Goal: Task Accomplishment & Management: Use online tool/utility

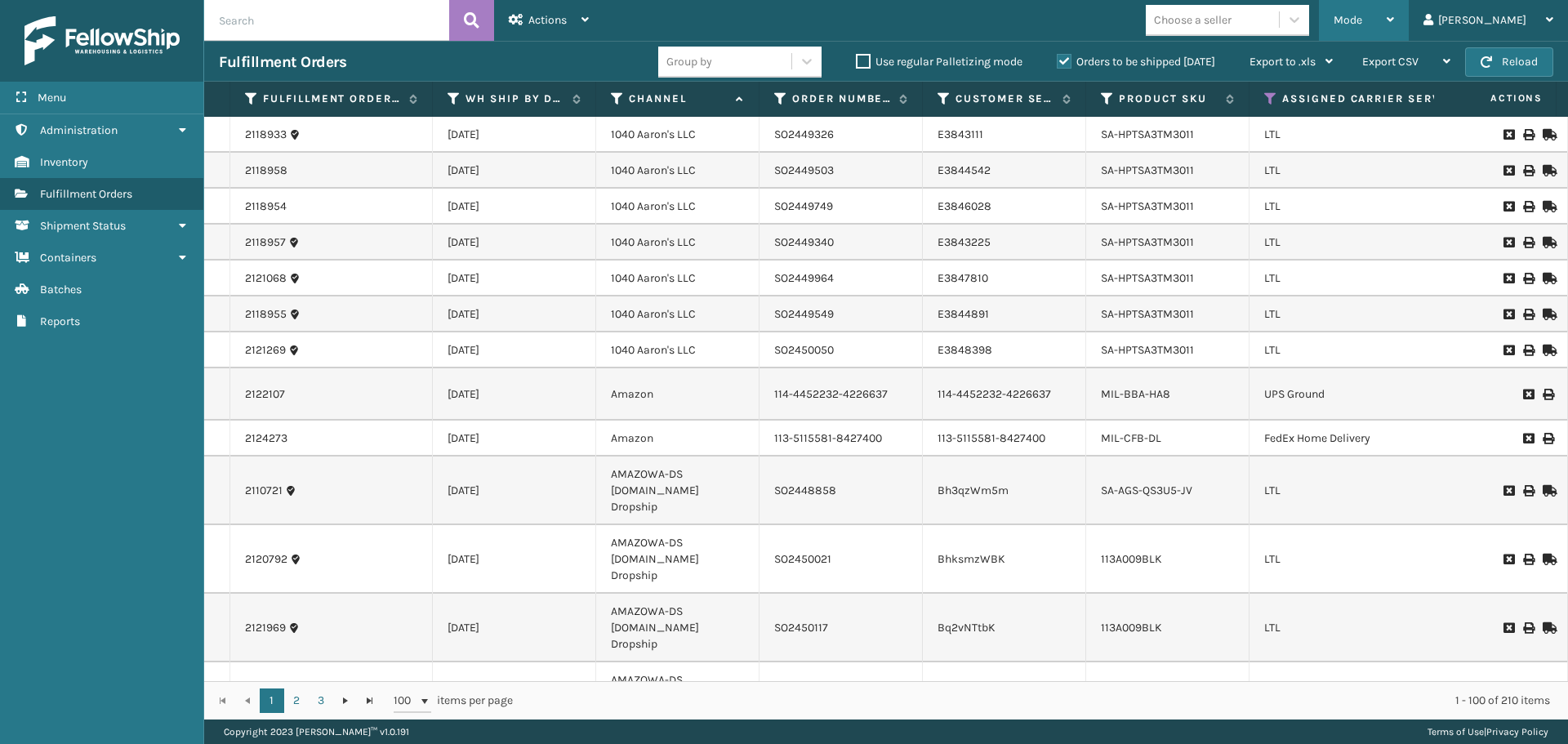
click at [1394, 27] on div "Mode" at bounding box center [1364, 20] width 60 height 41
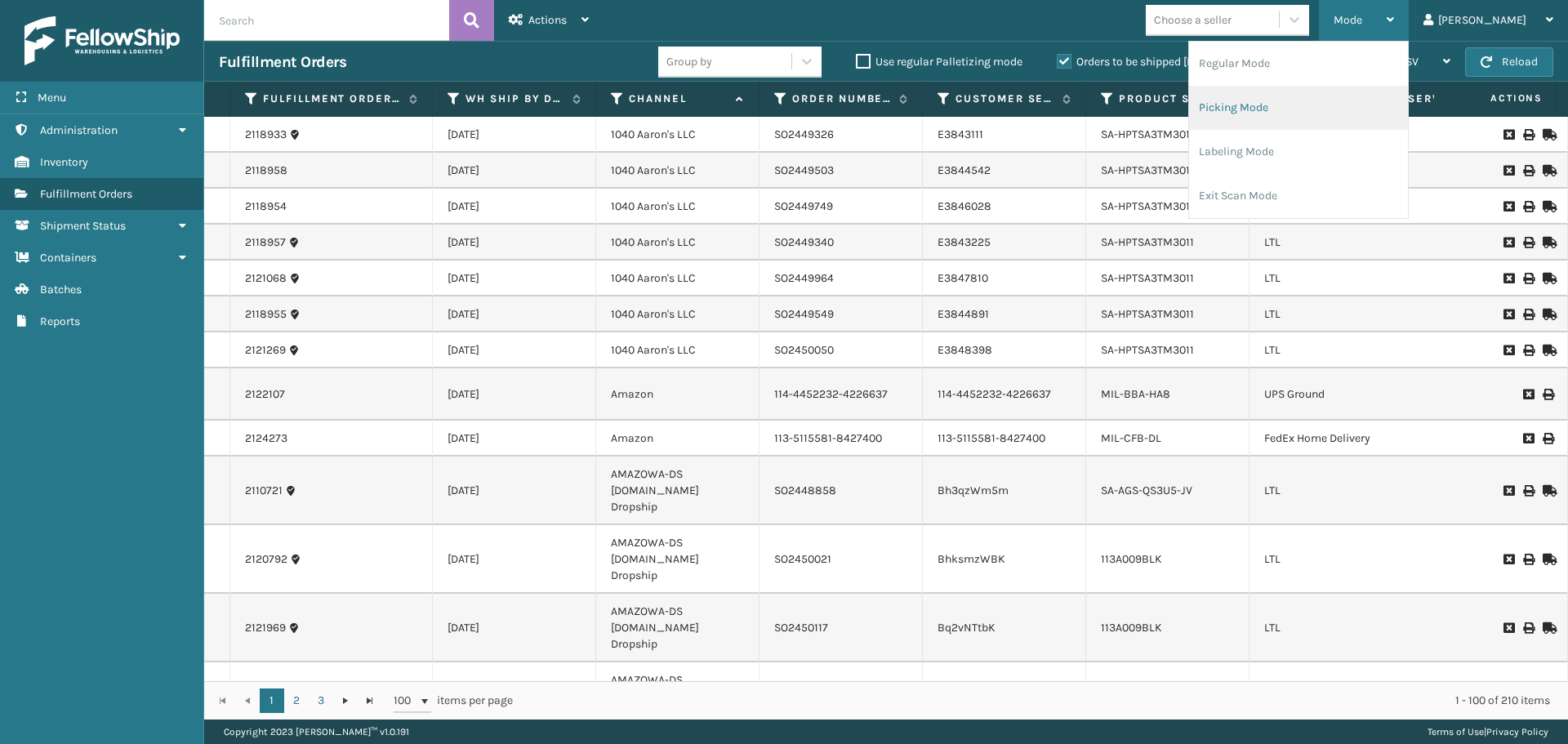
click at [1312, 114] on li "Picking Mode" at bounding box center [1298, 107] width 219 height 44
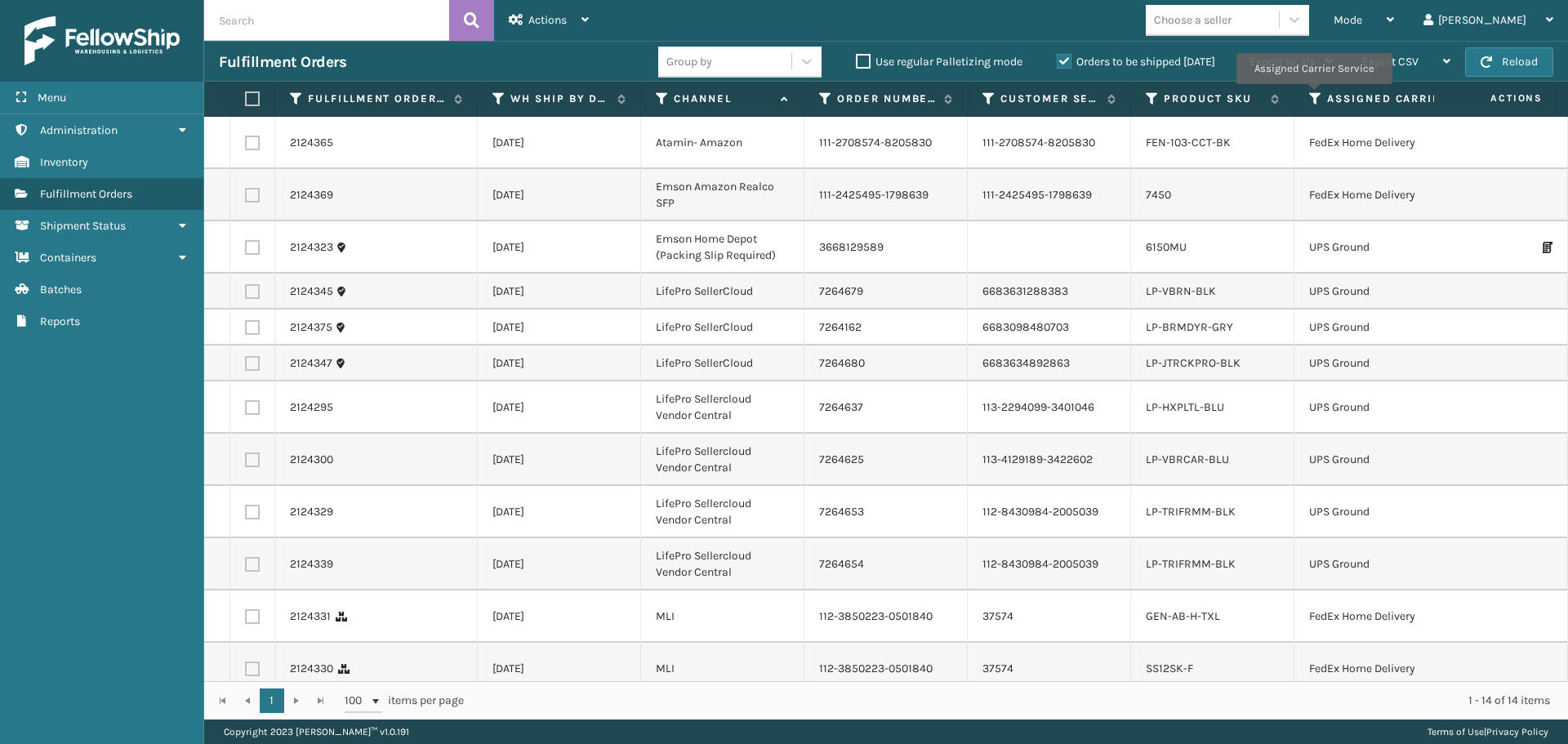
click at [1313, 96] on icon at bounding box center [1316, 99] width 13 height 15
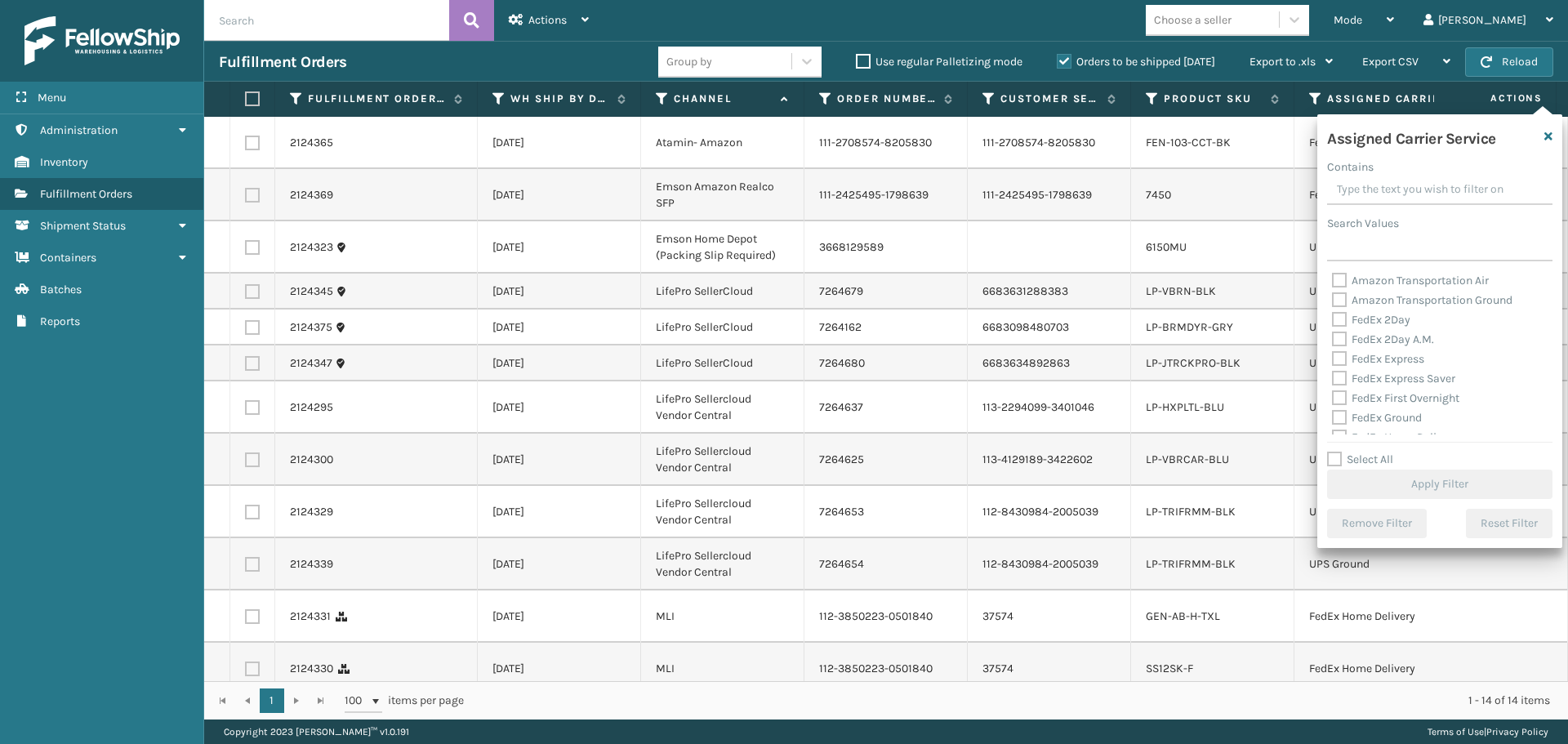
click at [1335, 321] on label "FedEx 2Day" at bounding box center [1371, 320] width 79 height 14
click at [1333, 321] on input "FedEx 2Day" at bounding box center [1332, 315] width 1 height 10
checkbox input "true"
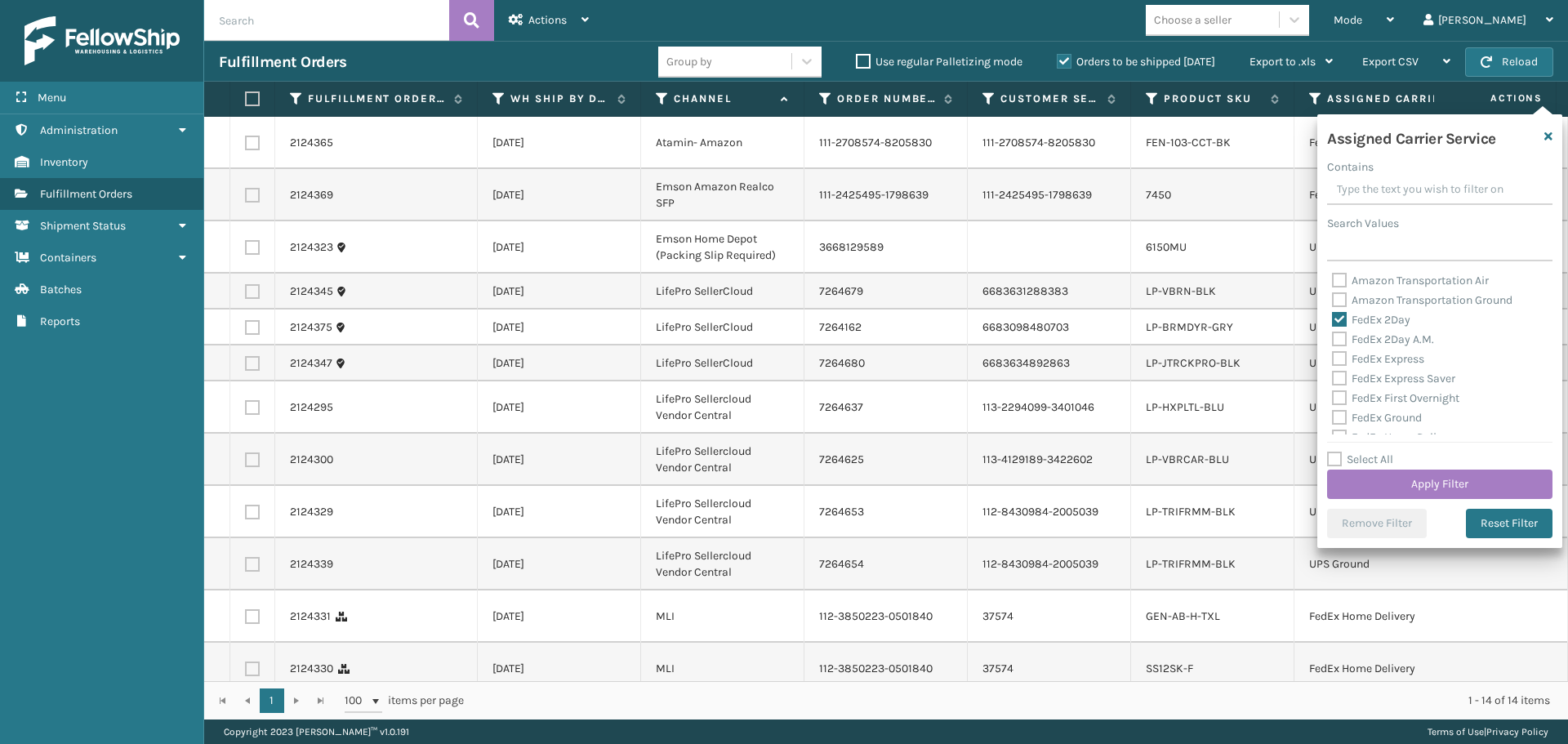
click at [1338, 342] on label "FedEx 2Day A.M." at bounding box center [1383, 340] width 102 height 14
click at [1333, 340] on input "FedEx 2Day A.M." at bounding box center [1332, 335] width 1 height 10
checkbox input "true"
click at [1340, 357] on label "FedEx Express" at bounding box center [1378, 359] width 92 height 14
click at [1333, 357] on input "FedEx Express" at bounding box center [1332, 355] width 1 height 10
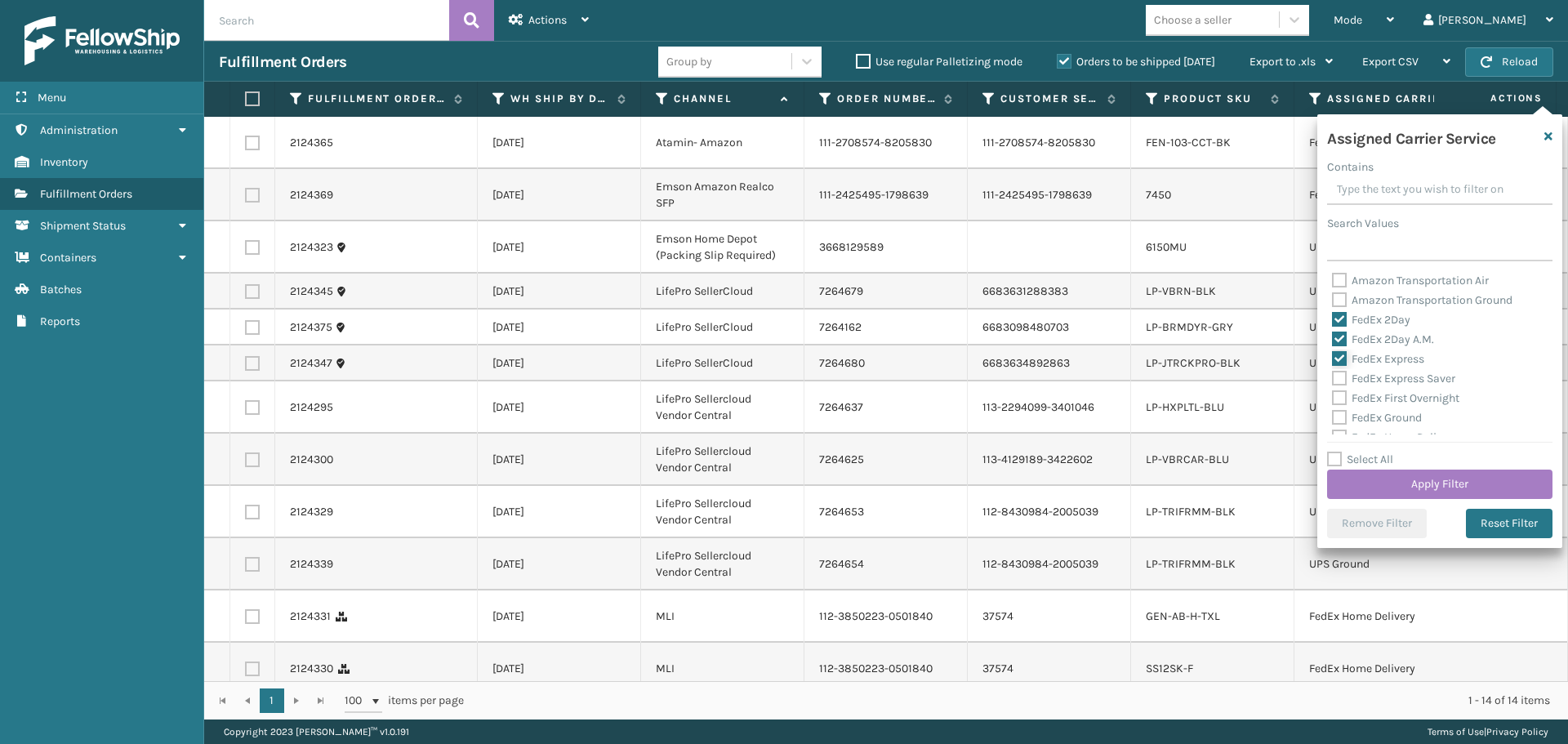
checkbox input "true"
drag, startPoint x: 1343, startPoint y: 371, endPoint x: 1340, endPoint y: 380, distance: 9.5
click at [1343, 372] on label "FedEx Express Saver" at bounding box center [1393, 378] width 124 height 14
click at [1333, 372] on input "FedEx Express Saver" at bounding box center [1332, 374] width 1 height 10
checkbox input "true"
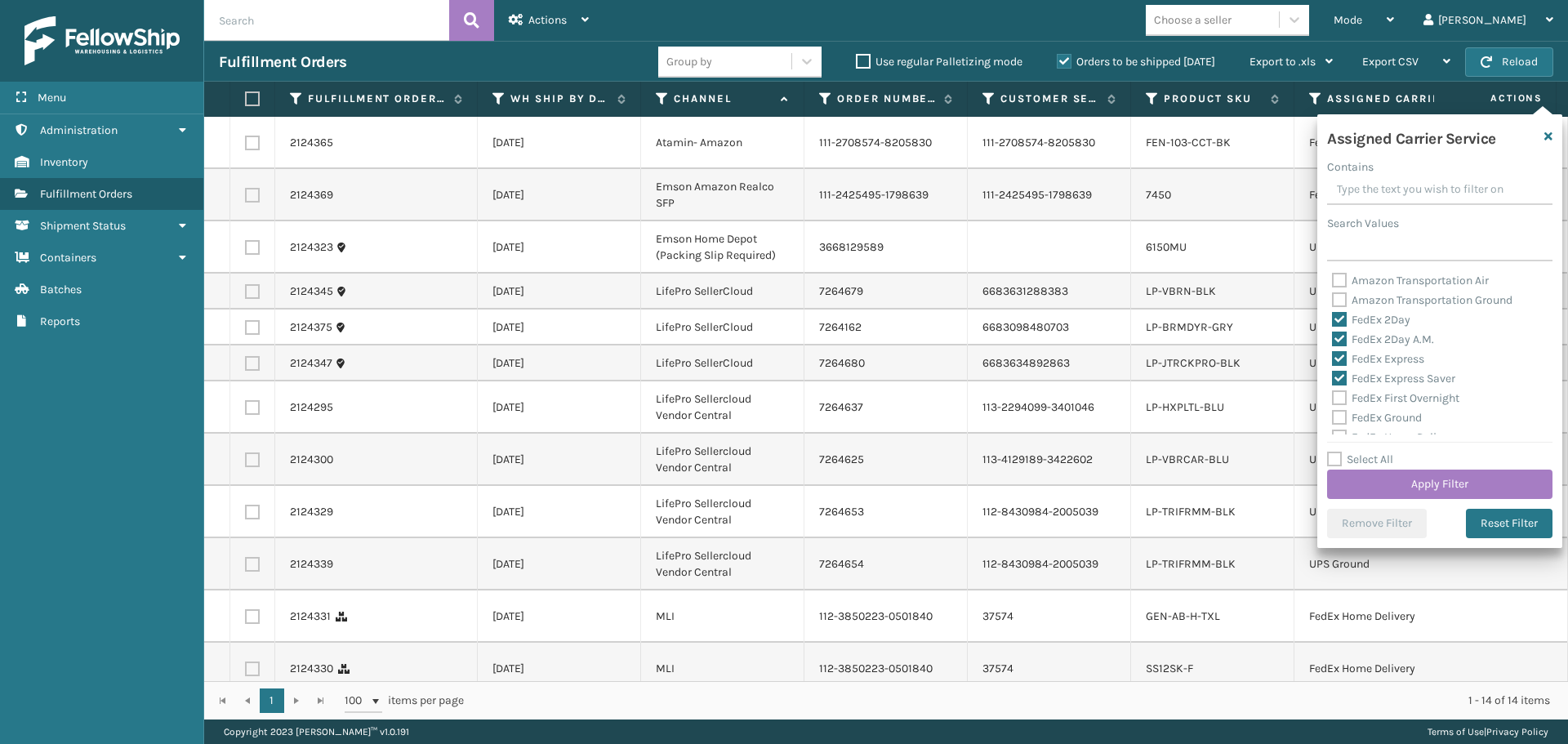
click at [1341, 406] on div "FedEx First Overnight" at bounding box center [1440, 398] width 216 height 20
click at [1340, 392] on label "FedEx First Overnight" at bounding box center [1395, 398] width 127 height 14
click at [1333, 392] on input "FedEx First Overnight" at bounding box center [1332, 394] width 1 height 10
checkbox input "true"
click at [1340, 417] on label "FedEx Ground" at bounding box center [1377, 418] width 90 height 14
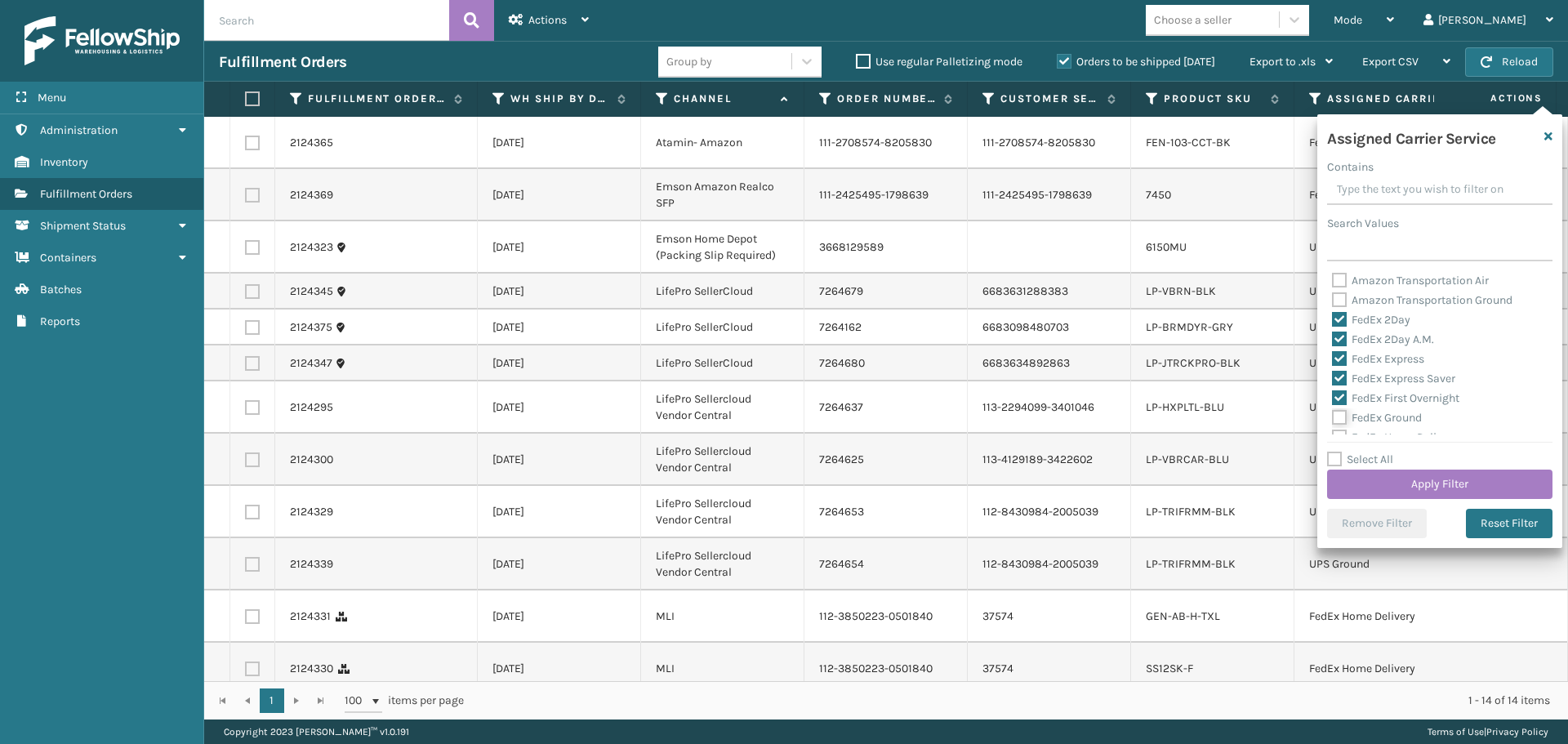
click at [1333, 417] on input "FedEx Ground" at bounding box center [1332, 414] width 1 height 10
checkbox input "true"
click at [1340, 359] on label "FedEx Home Delivery" at bounding box center [1395, 356] width 126 height 14
click at [1333, 357] on input "FedEx Home Delivery" at bounding box center [1332, 352] width 1 height 10
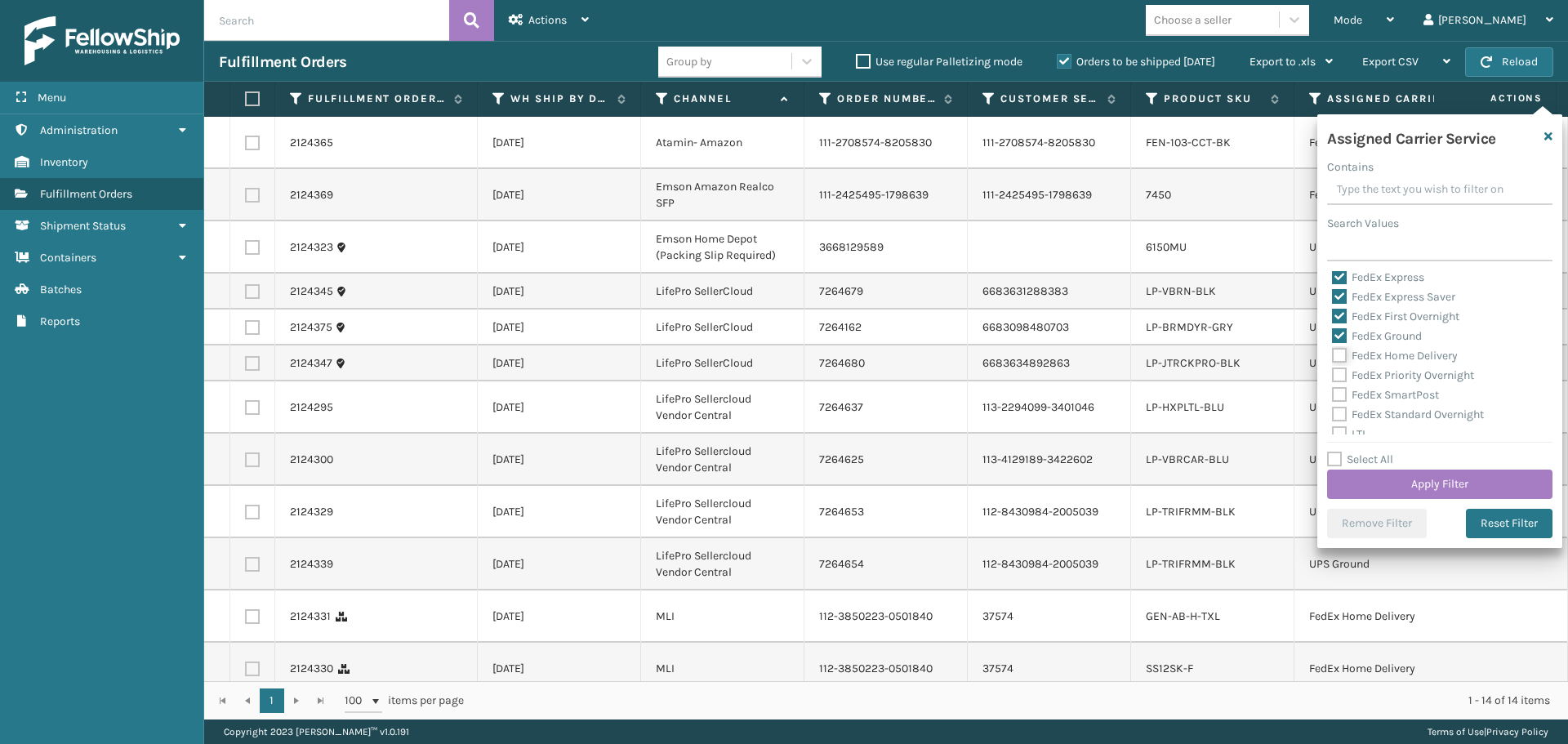
checkbox input "true"
click at [1340, 376] on label "FedEx Priority Overnight" at bounding box center [1403, 375] width 143 height 14
click at [1333, 376] on input "FedEx Priority Overnight" at bounding box center [1332, 372] width 1 height 10
checkbox input "true"
click at [1342, 399] on label "FedEx SmartPost" at bounding box center [1386, 395] width 107 height 14
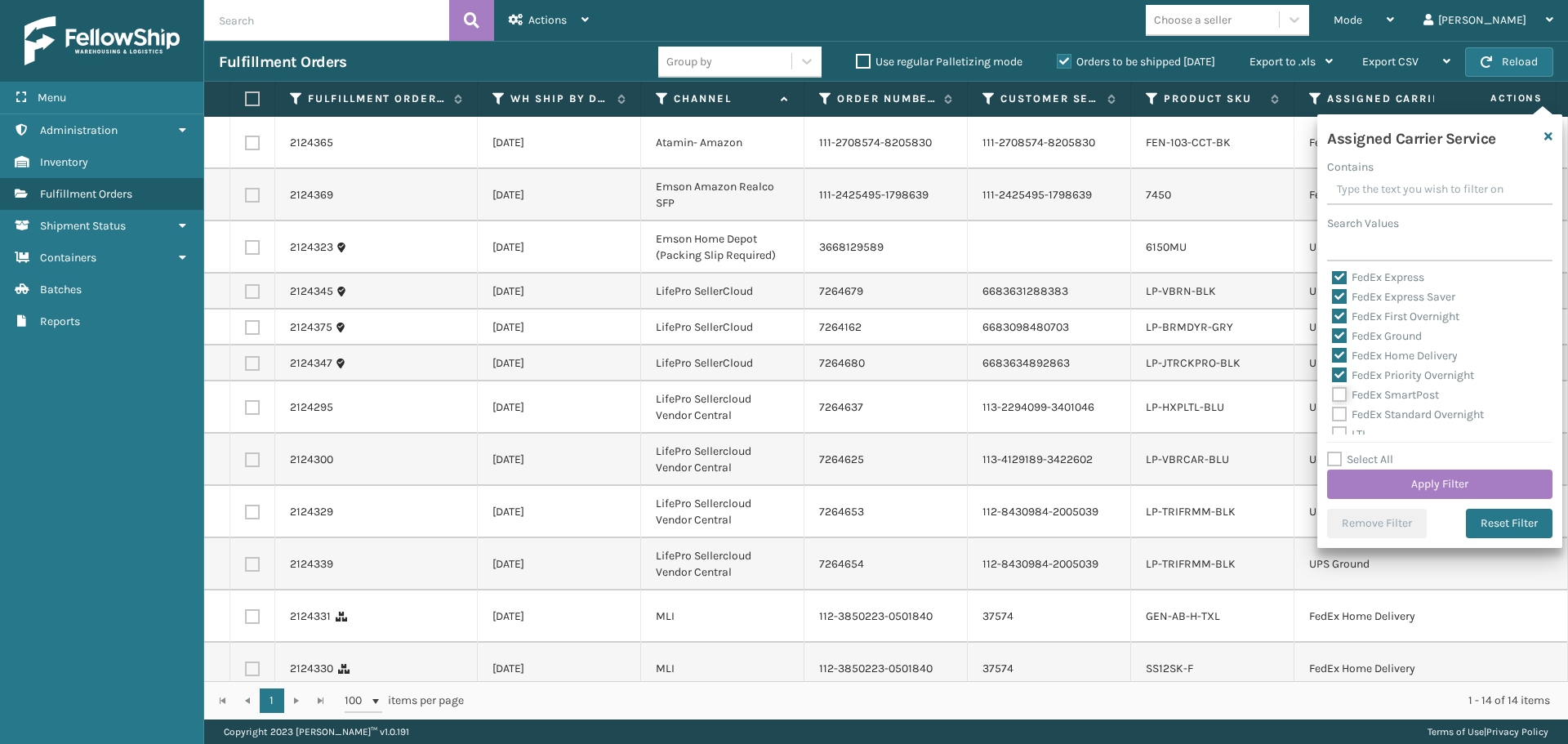
click at [1333, 397] on input "FedEx SmartPost" at bounding box center [1332, 391] width 1 height 10
checkbox input "true"
click at [1342, 412] on label "FedEx Standard Overnight" at bounding box center [1408, 415] width 152 height 14
click at [1333, 412] on input "FedEx Standard Overnight" at bounding box center [1332, 410] width 1 height 10
checkbox input "true"
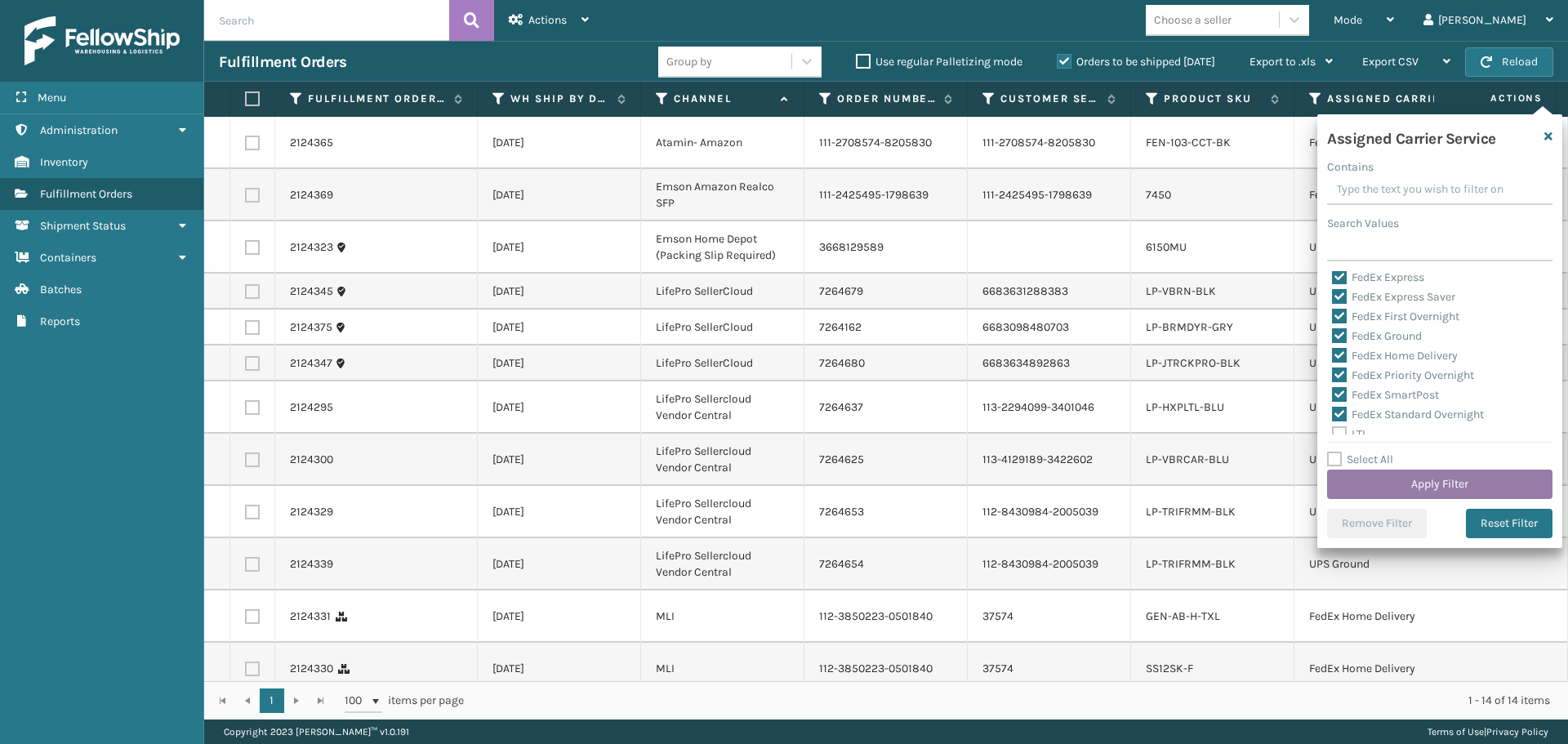
click at [1362, 477] on button "Apply Filter" at bounding box center [1439, 485] width 225 height 29
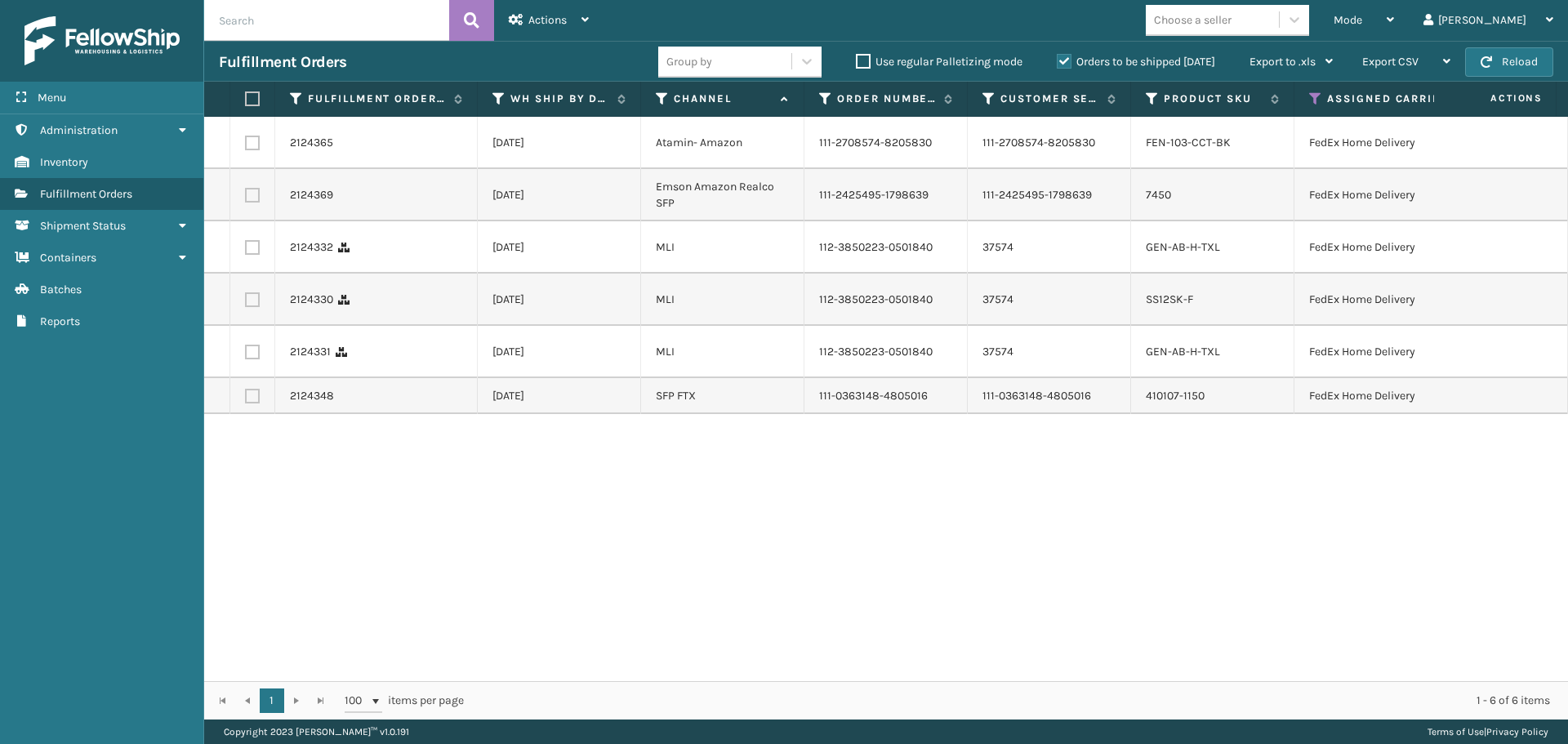
click at [248, 98] on label at bounding box center [250, 99] width 10 height 15
click at [246, 98] on input "checkbox" at bounding box center [245, 99] width 1 height 10
checkbox input "true"
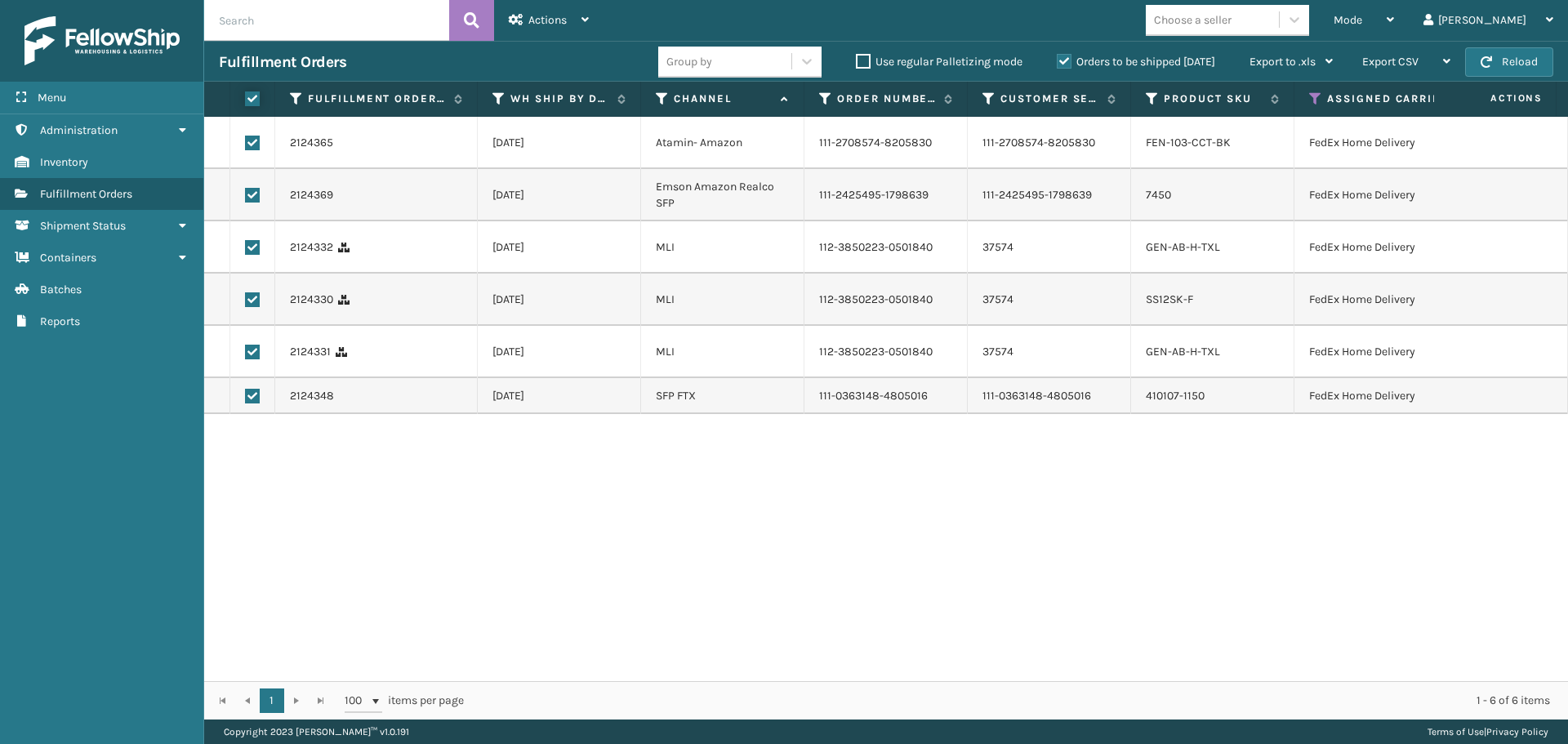
checkbox input "true"
click at [550, 23] on span "Actions" at bounding box center [548, 20] width 38 height 14
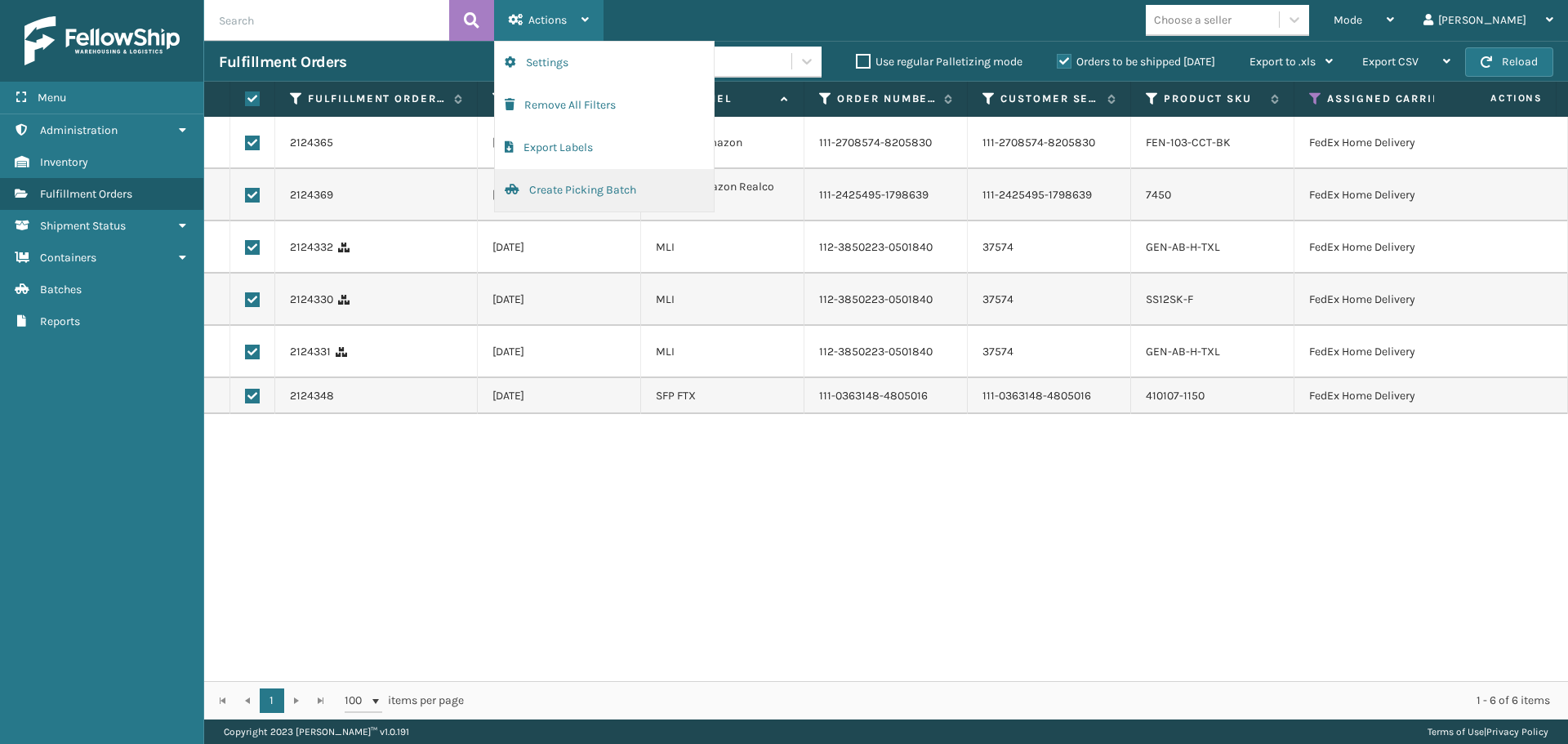
click at [579, 188] on button "Create Picking Batch" at bounding box center [604, 190] width 219 height 42
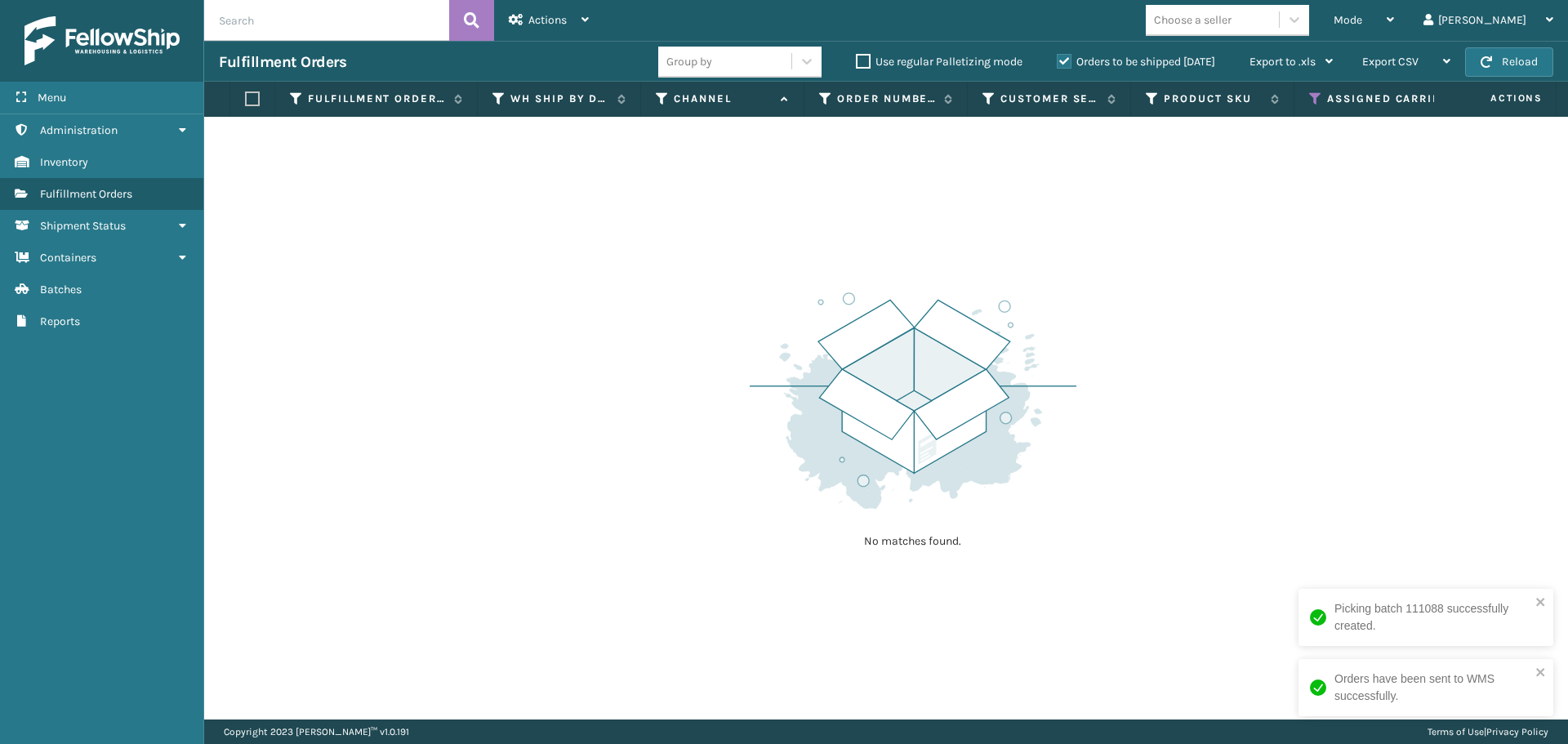
click at [1309, 95] on th "Assigned Carrier Service" at bounding box center [1437, 99] width 283 height 35
click at [1311, 95] on icon at bounding box center [1316, 99] width 13 height 15
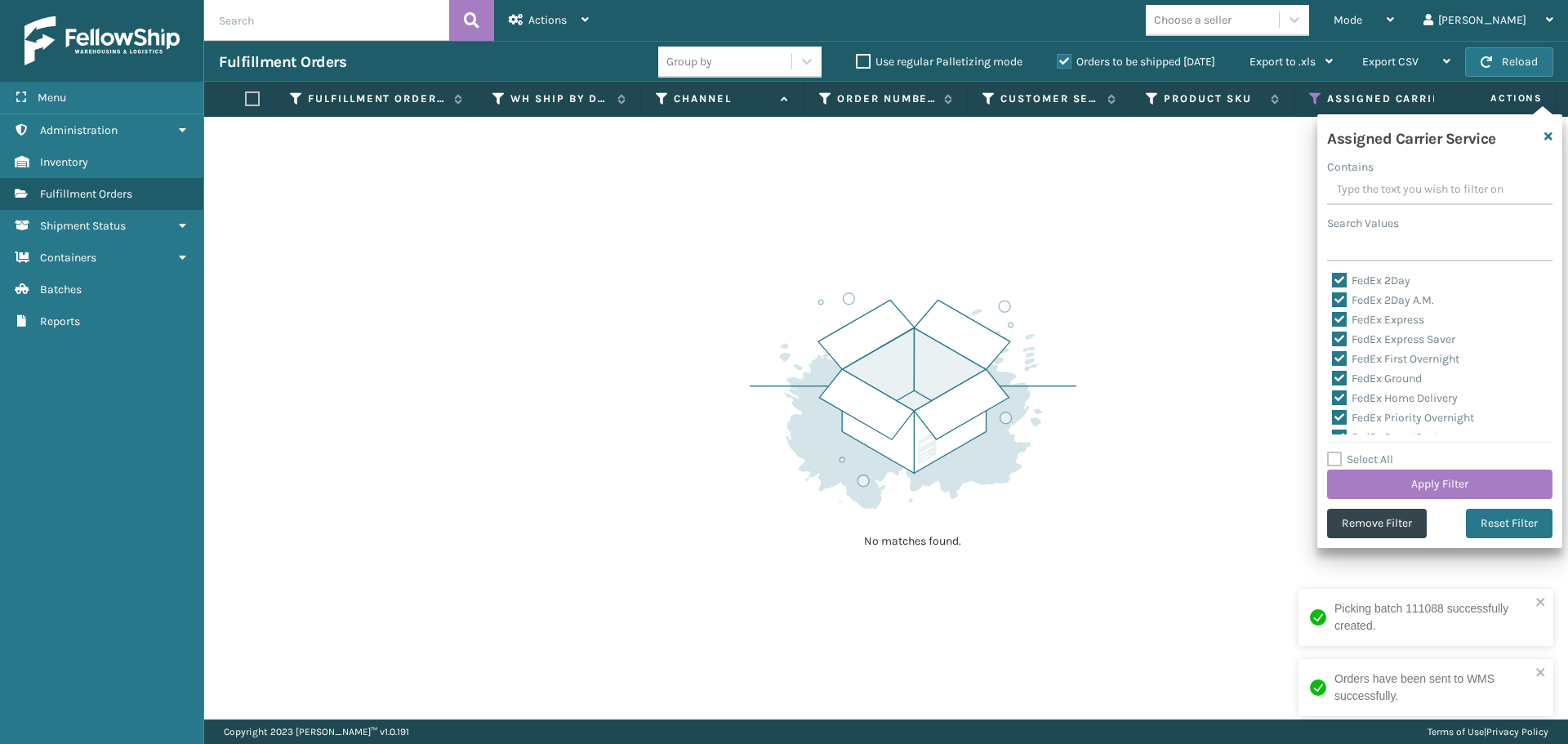
click at [1337, 459] on label "Select All" at bounding box center [1360, 460] width 67 height 14
click at [1337, 452] on input "Select All" at bounding box center [1450, 451] width 245 height 2
checkbox input "true"
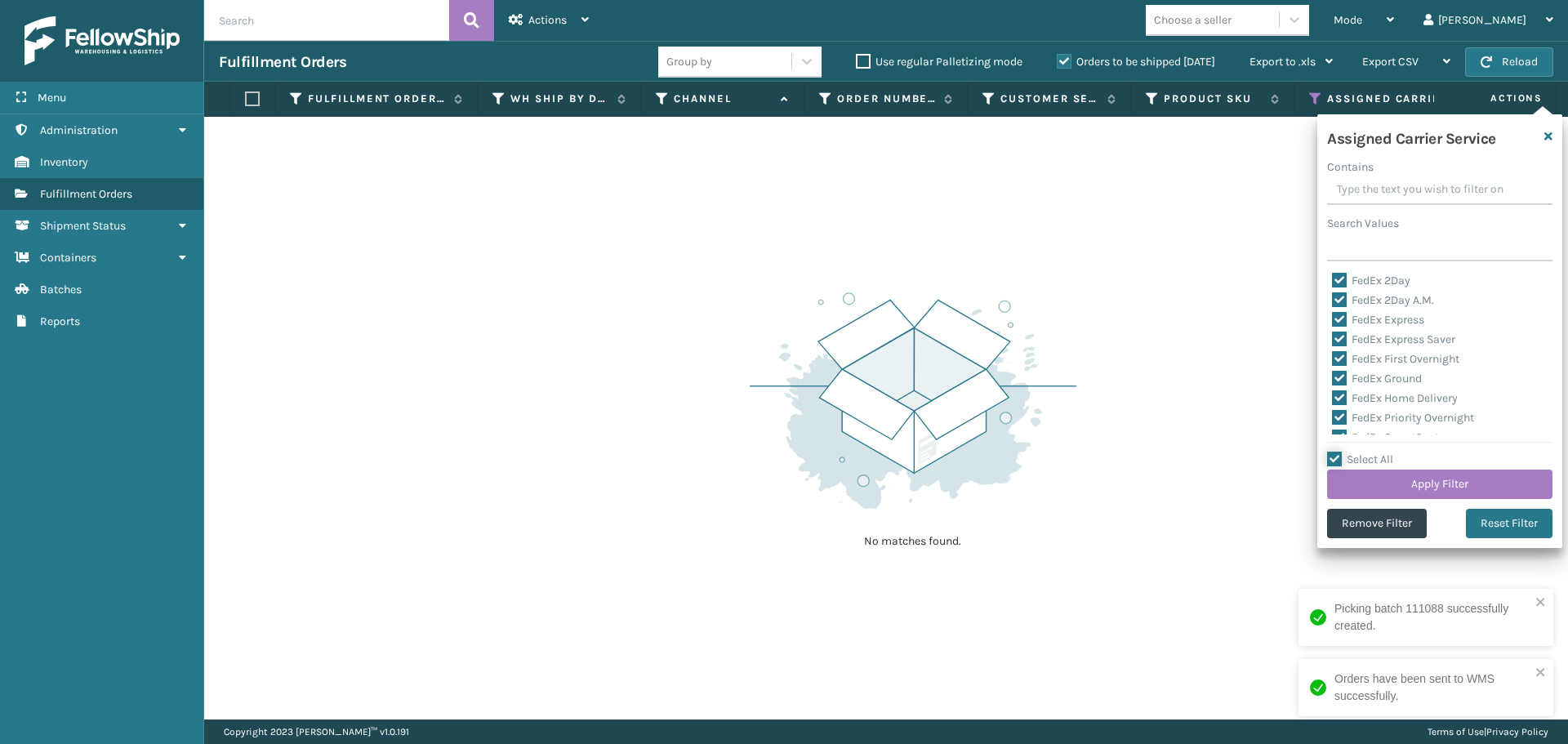
checkbox input "true"
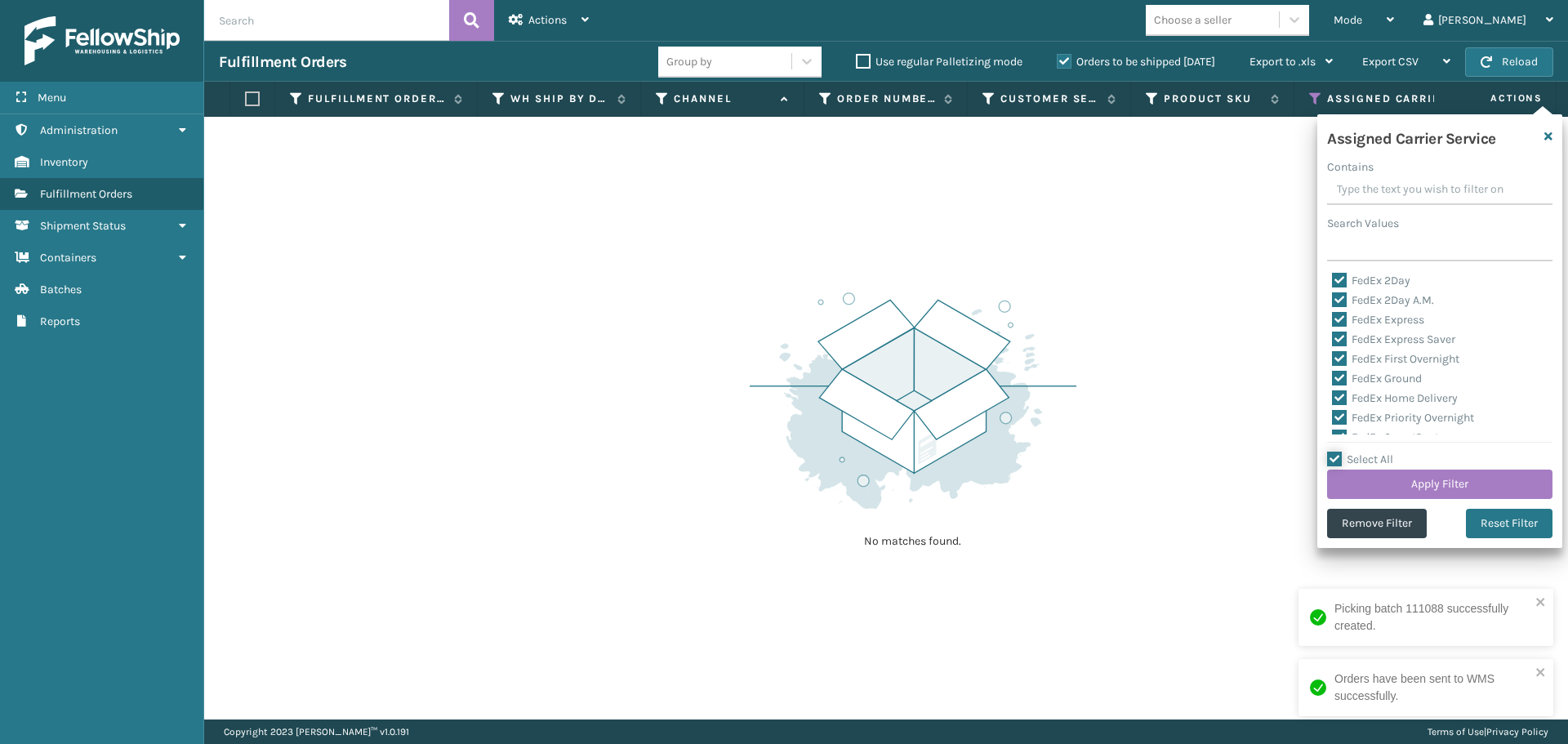
checkbox input "true"
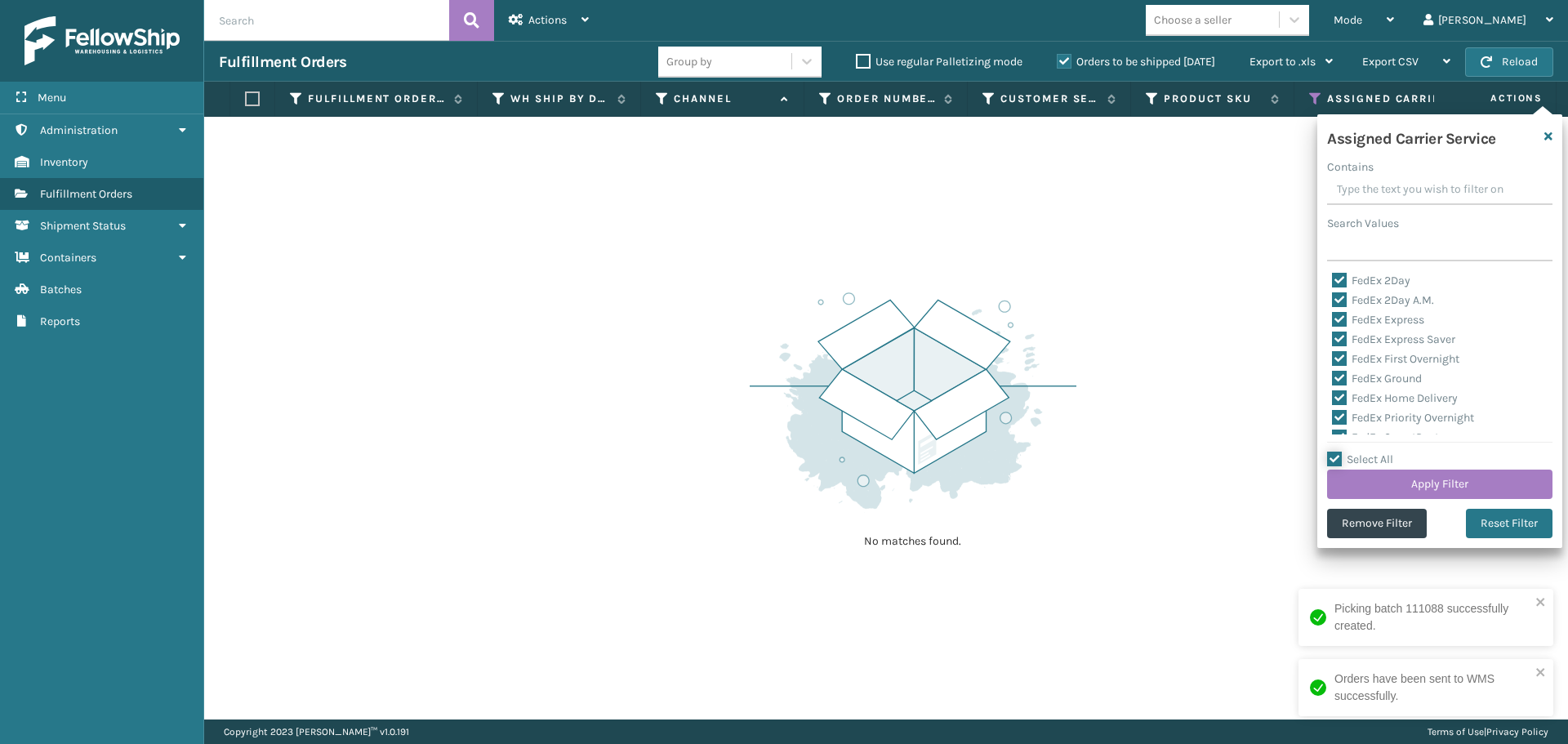
checkbox input "true"
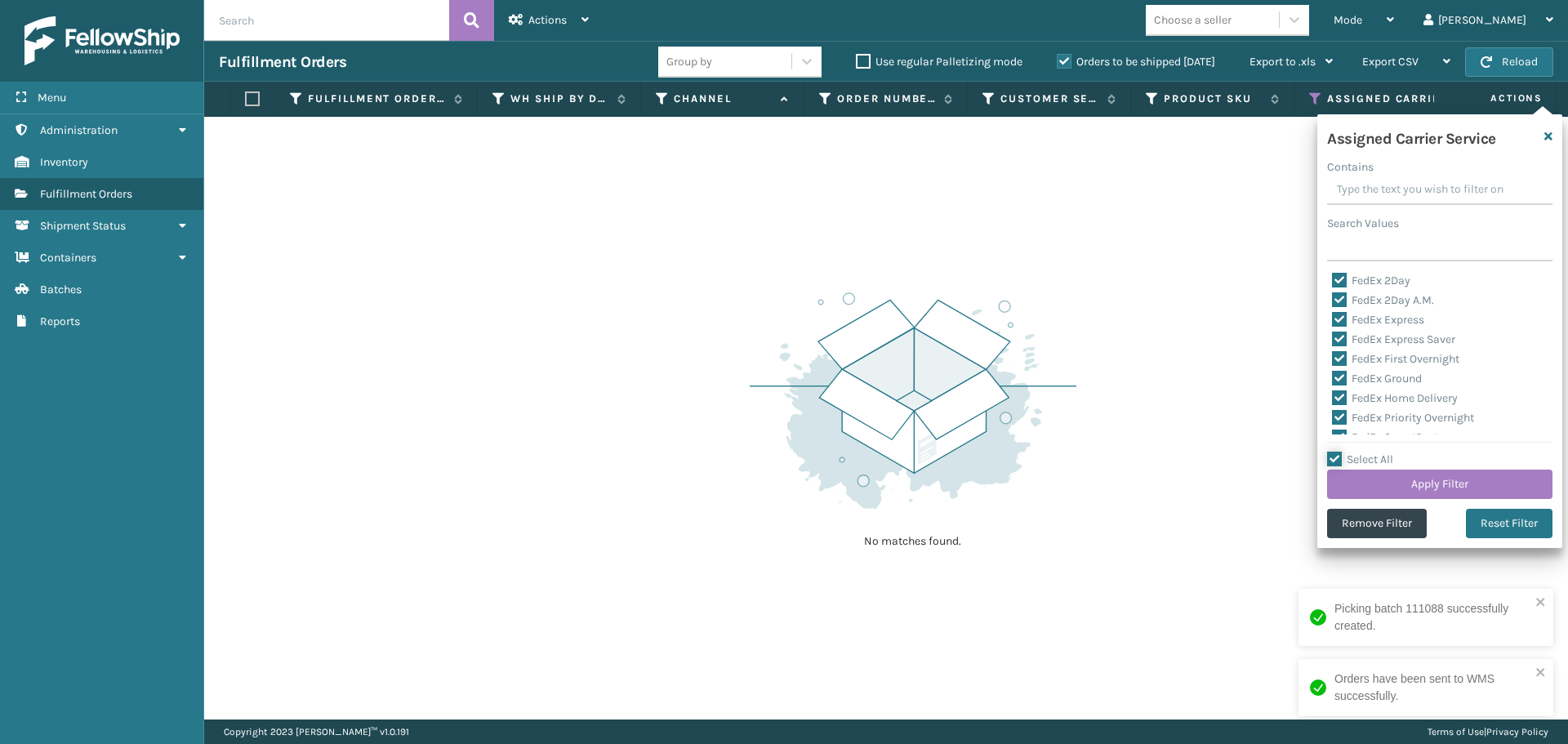
checkbox input "true"
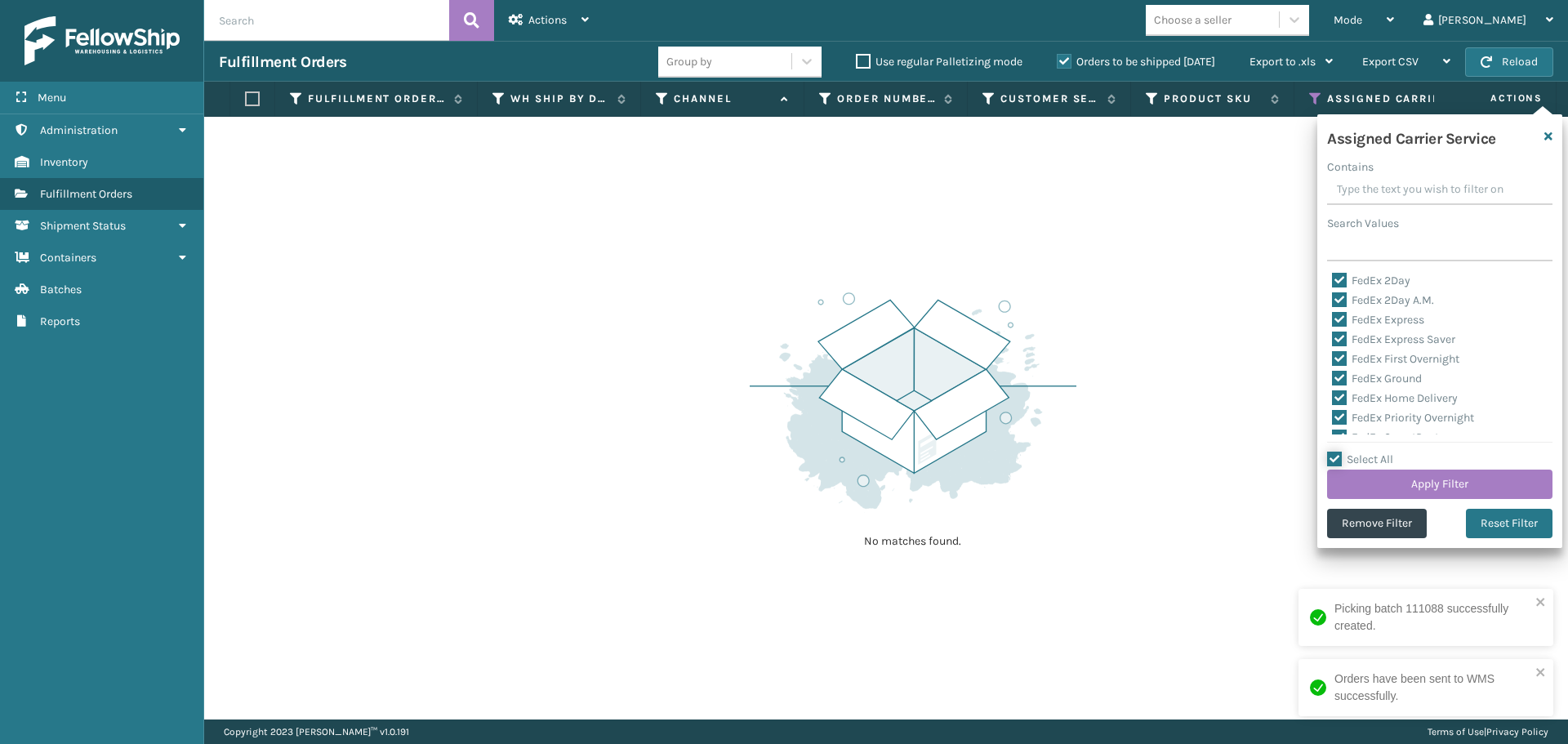
checkbox input "true"
click at [1338, 458] on label "Select All" at bounding box center [1360, 460] width 67 height 14
click at [1338, 452] on input "Select All" at bounding box center [1450, 451] width 245 height 2
checkbox input "false"
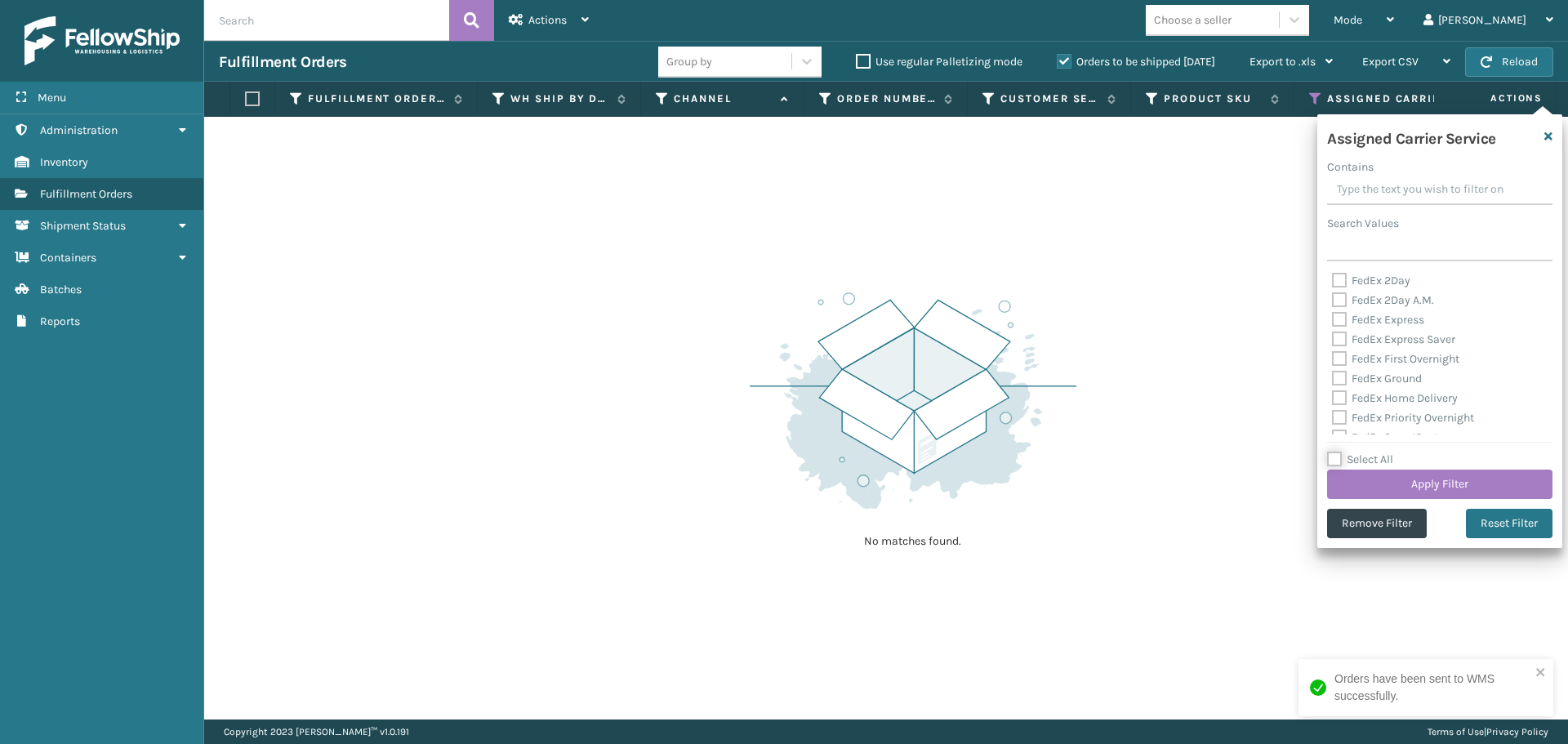
checkbox input "false"
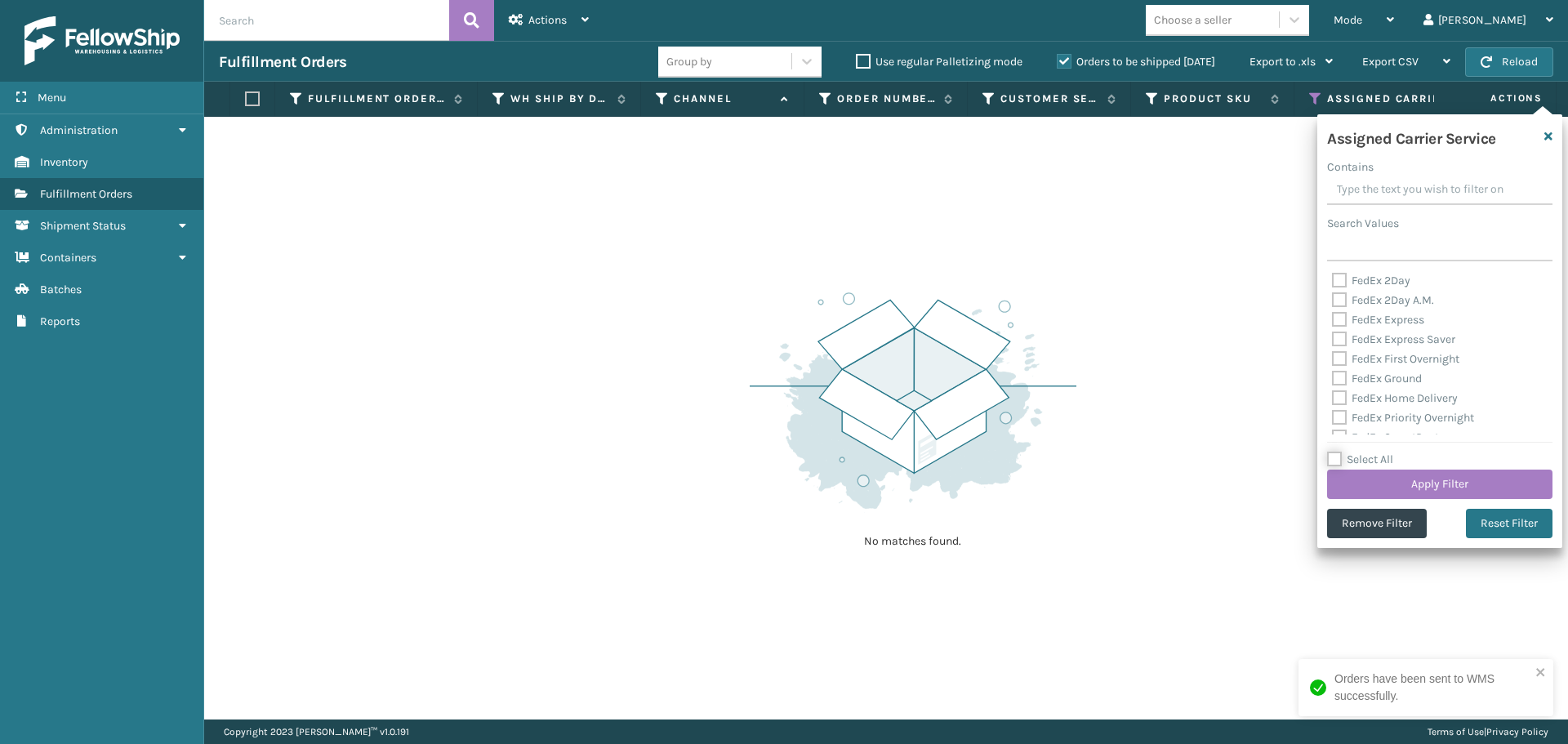
checkbox input "false"
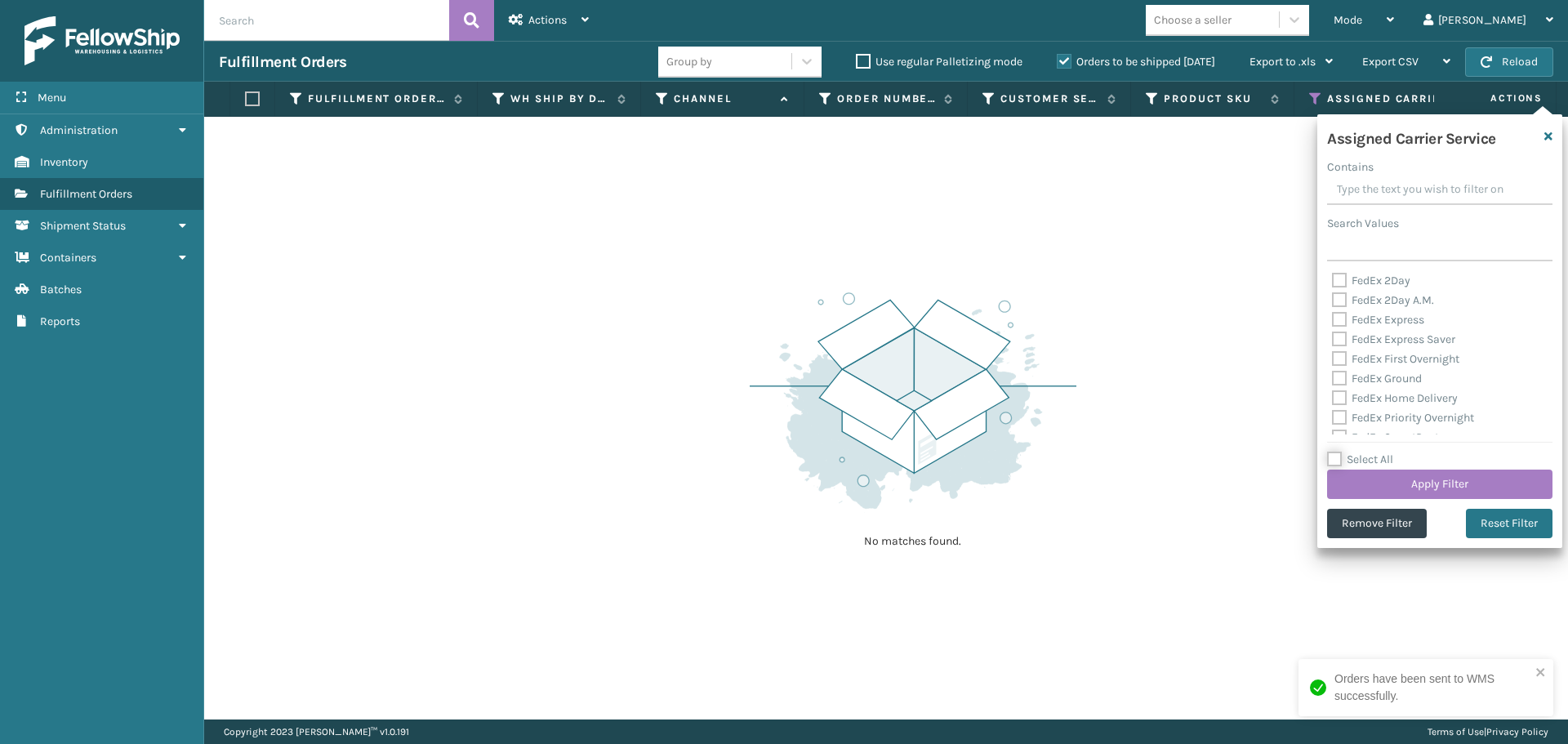
checkbox input "false"
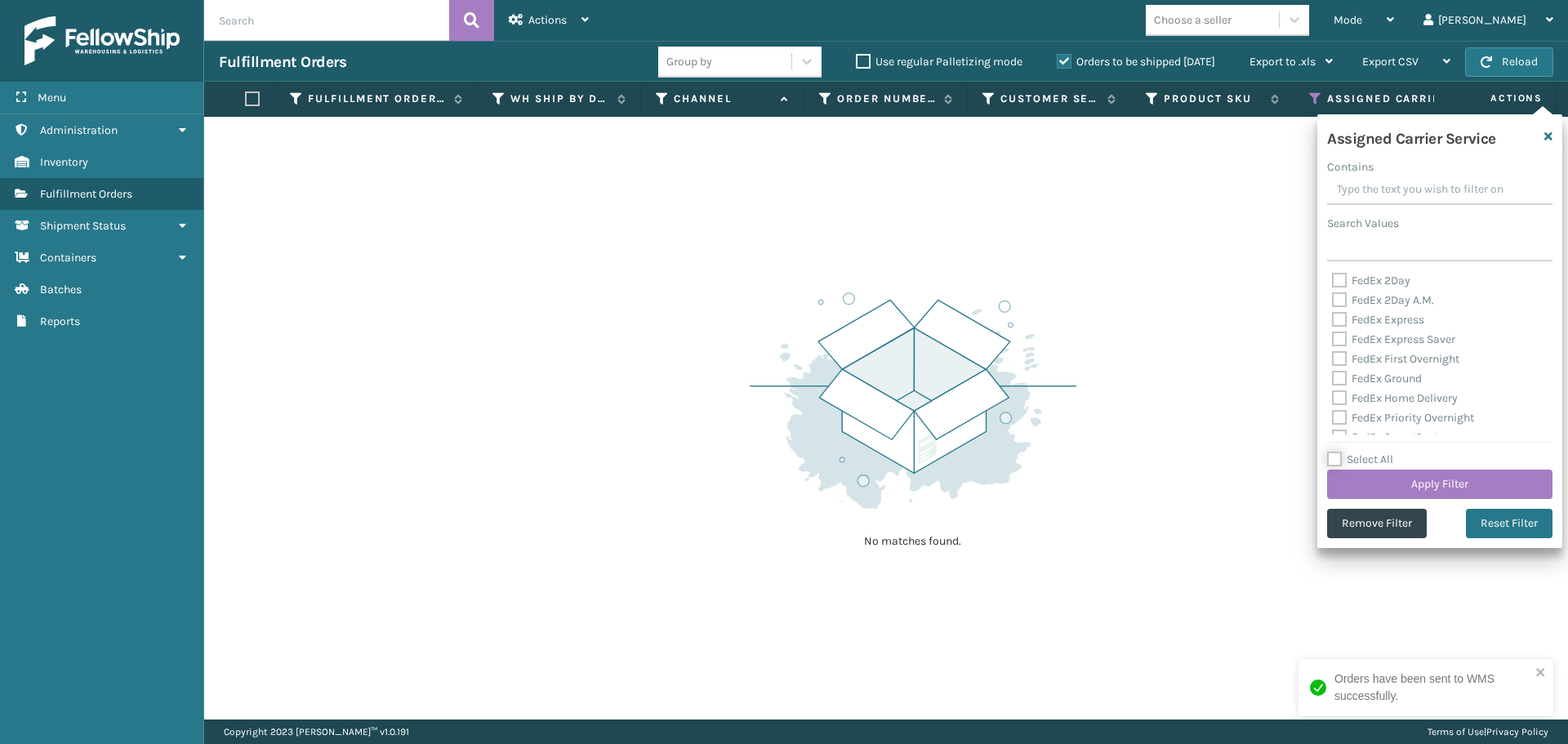
checkbox input "false"
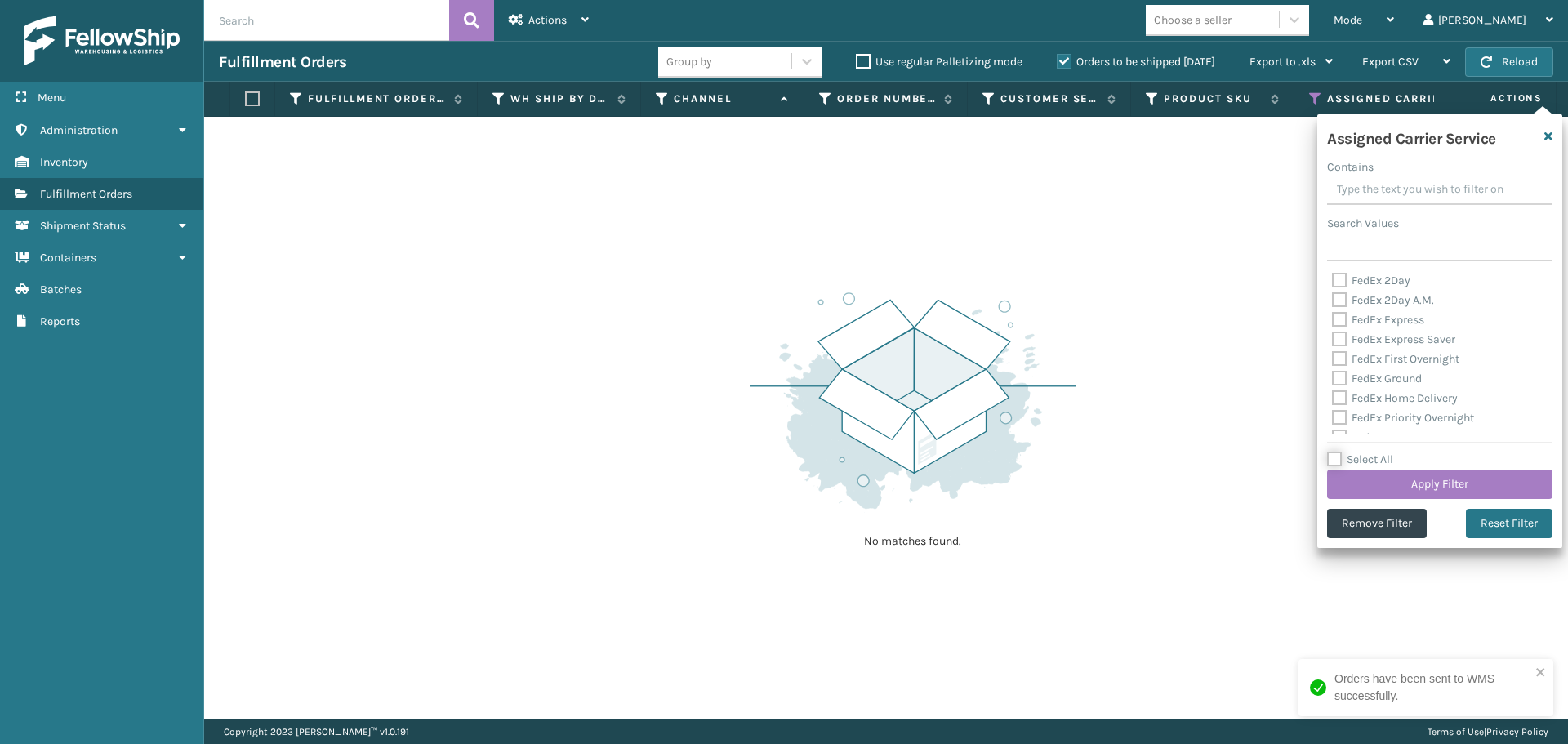
checkbox input "false"
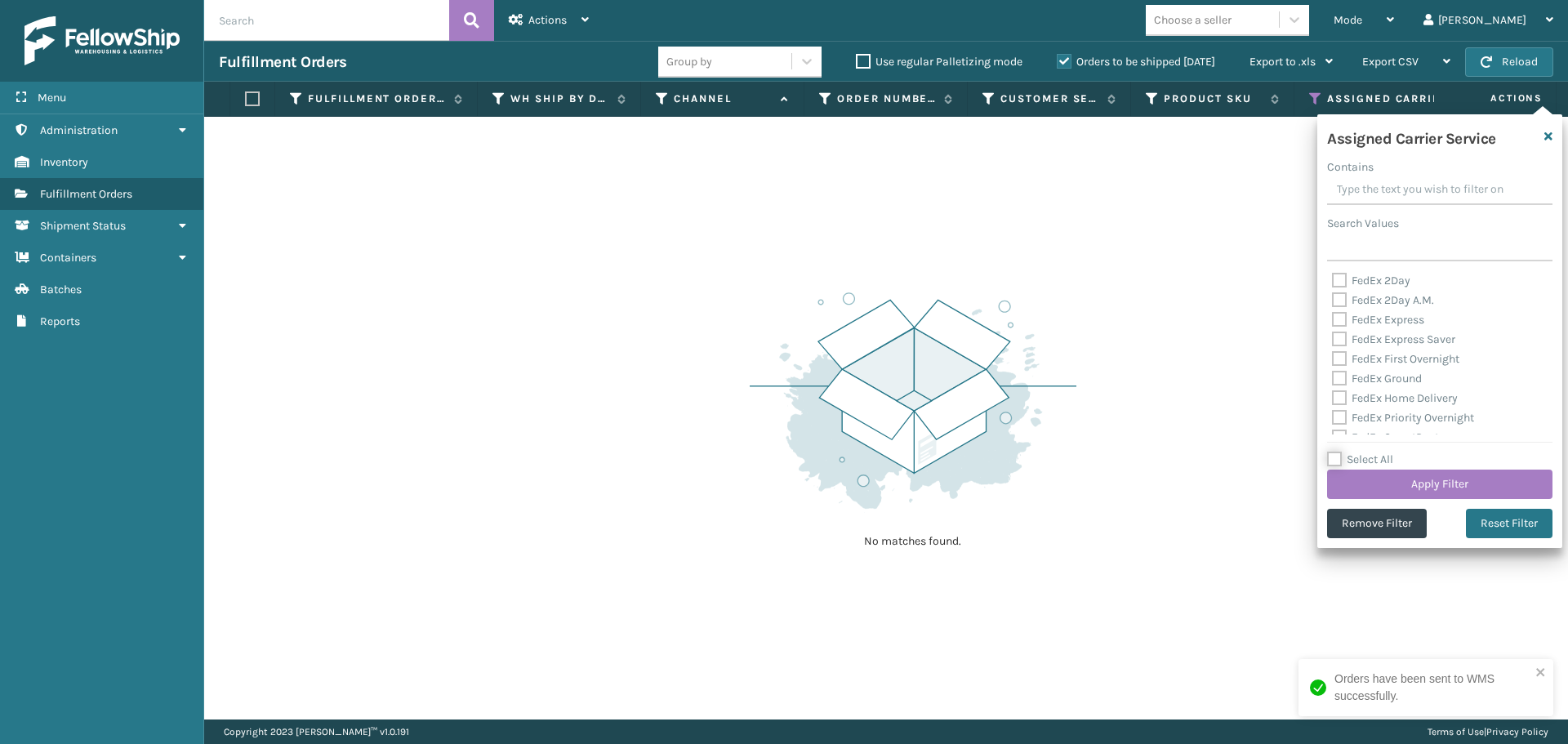
checkbox input "false"
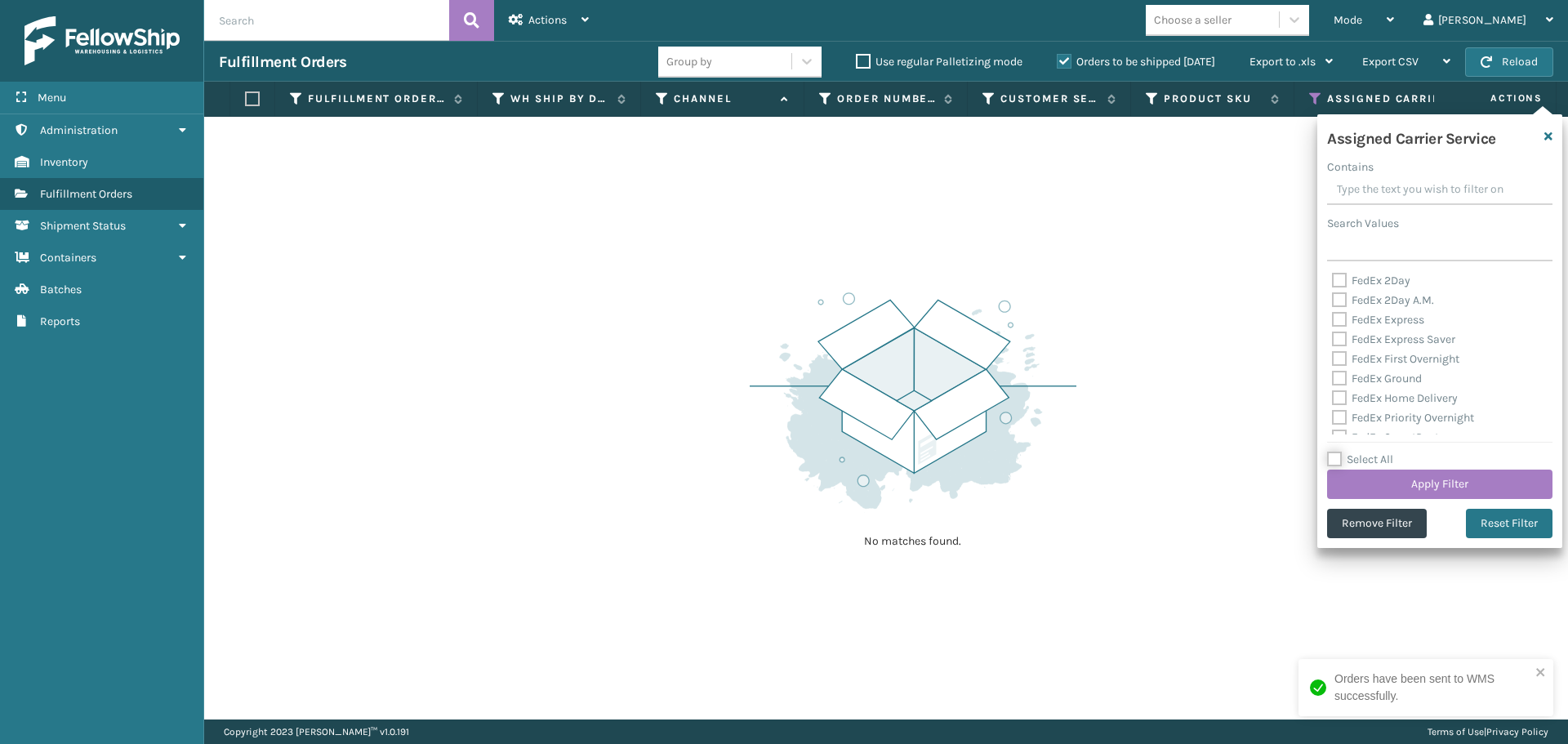
checkbox input "false"
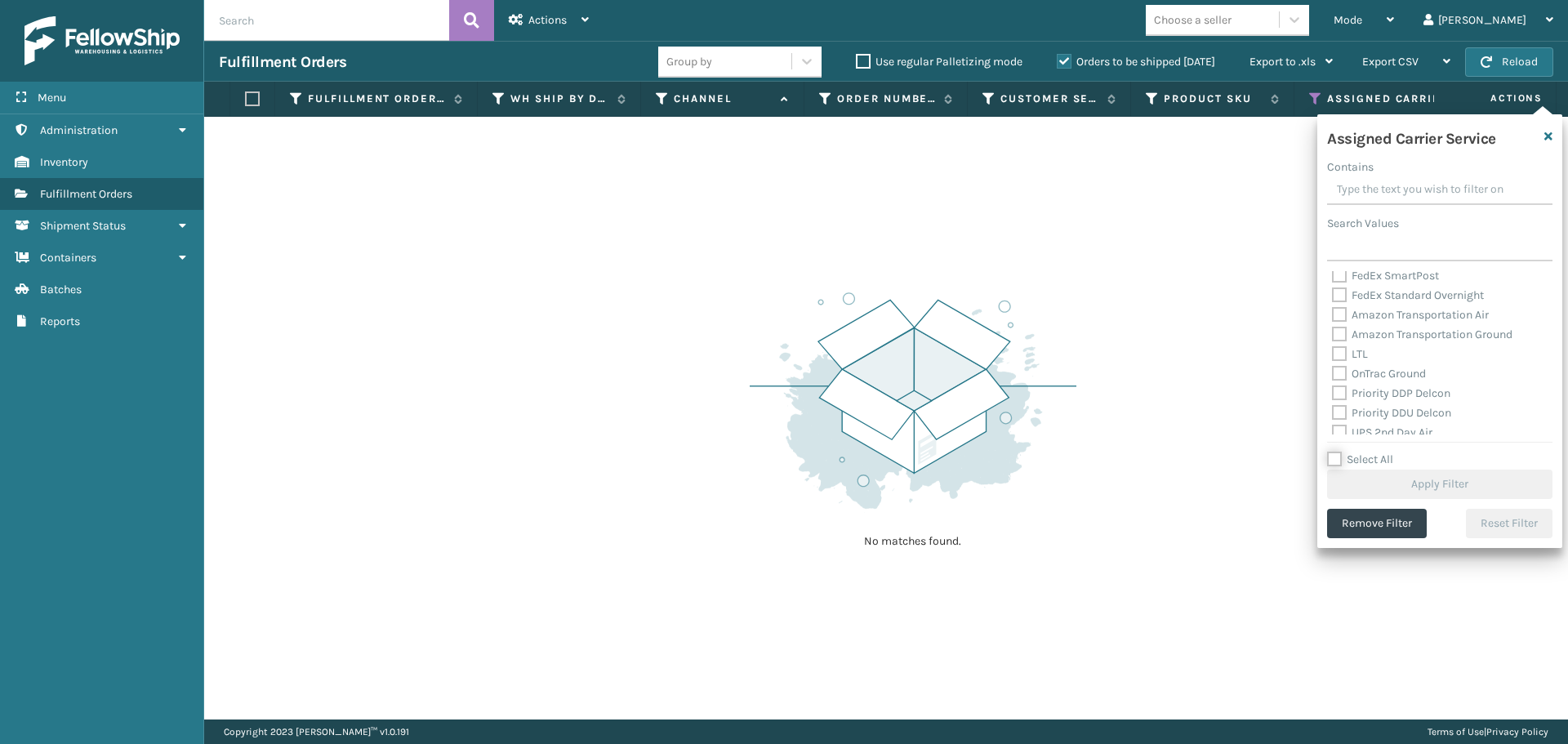
scroll to position [163, 0]
click at [1340, 374] on label "OnTrac Ground" at bounding box center [1379, 372] width 94 height 14
click at [1333, 373] on input "OnTrac Ground" at bounding box center [1332, 368] width 1 height 10
checkbox input "true"
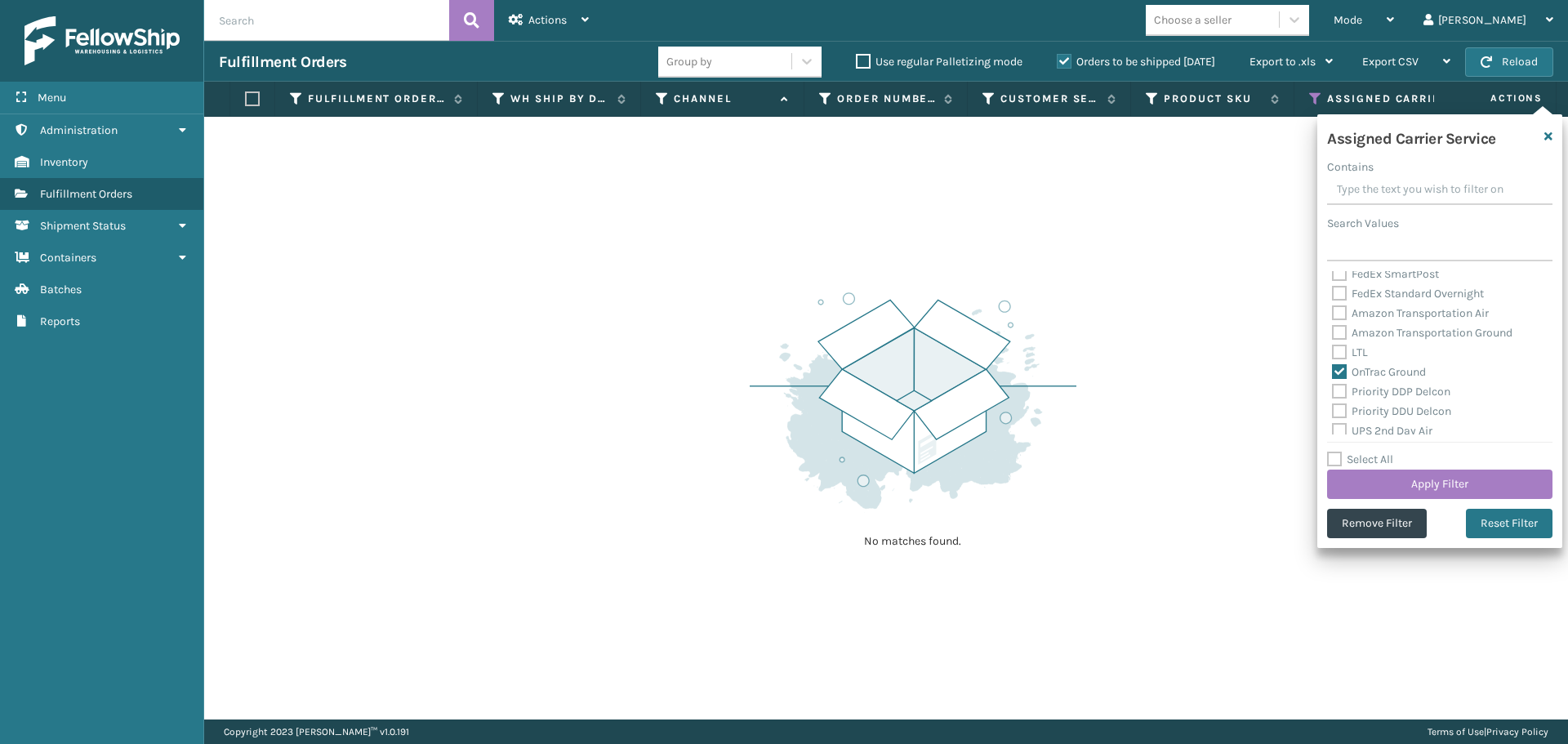
click at [1340, 385] on label "Priority DDP Delcon" at bounding box center [1391, 391] width 118 height 14
click at [1333, 385] on input "Priority DDP Delcon" at bounding box center [1332, 387] width 1 height 10
checkbox input "true"
click at [1340, 412] on label "Priority DDU Delcon" at bounding box center [1392, 411] width 119 height 14
click at [1333, 412] on input "Priority DDU Delcon" at bounding box center [1332, 407] width 1 height 10
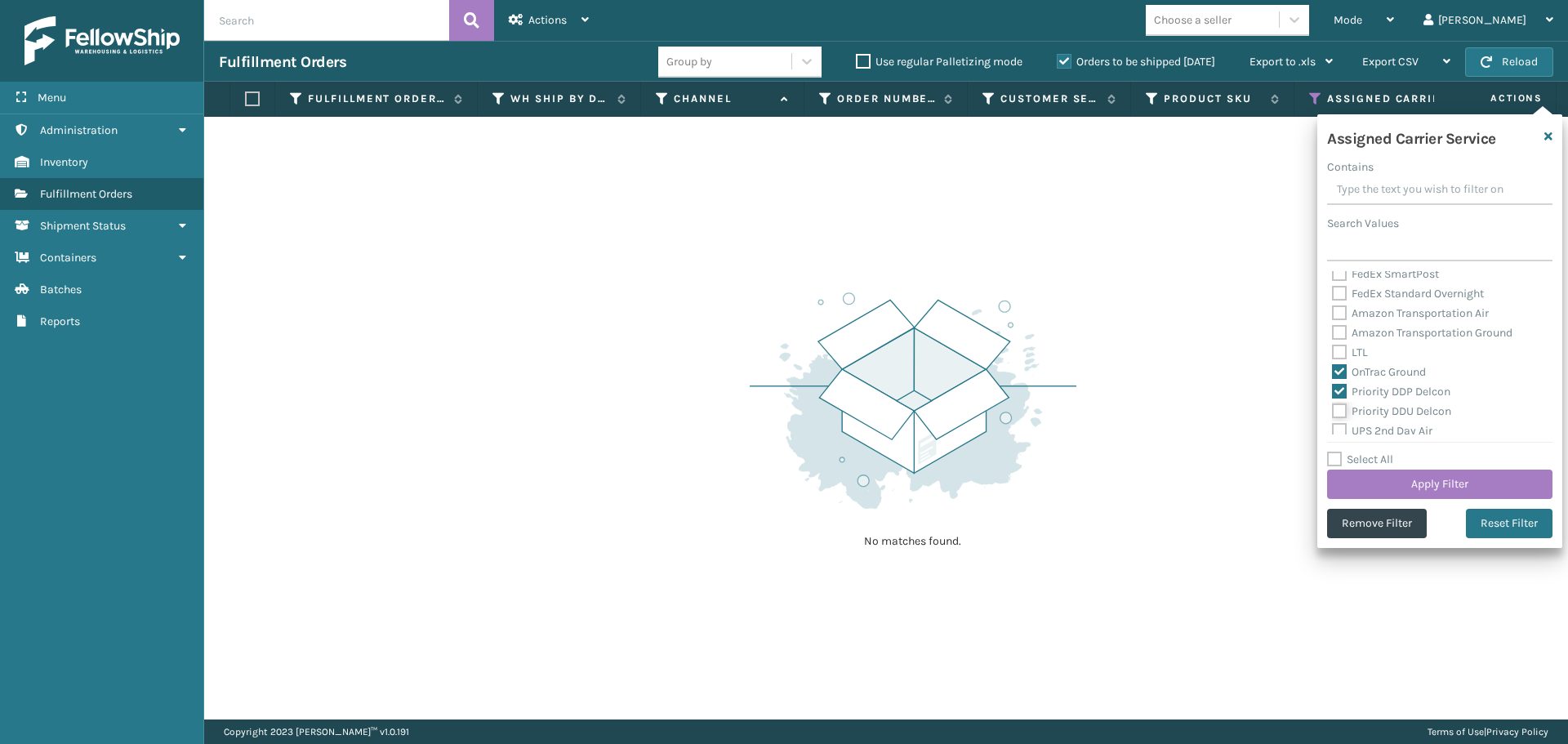
checkbox input "true"
click at [1340, 428] on label "UPS 2nd Day Air" at bounding box center [1382, 431] width 100 height 14
click at [1333, 428] on input "UPS 2nd Day Air" at bounding box center [1332, 427] width 1 height 10
checkbox input "true"
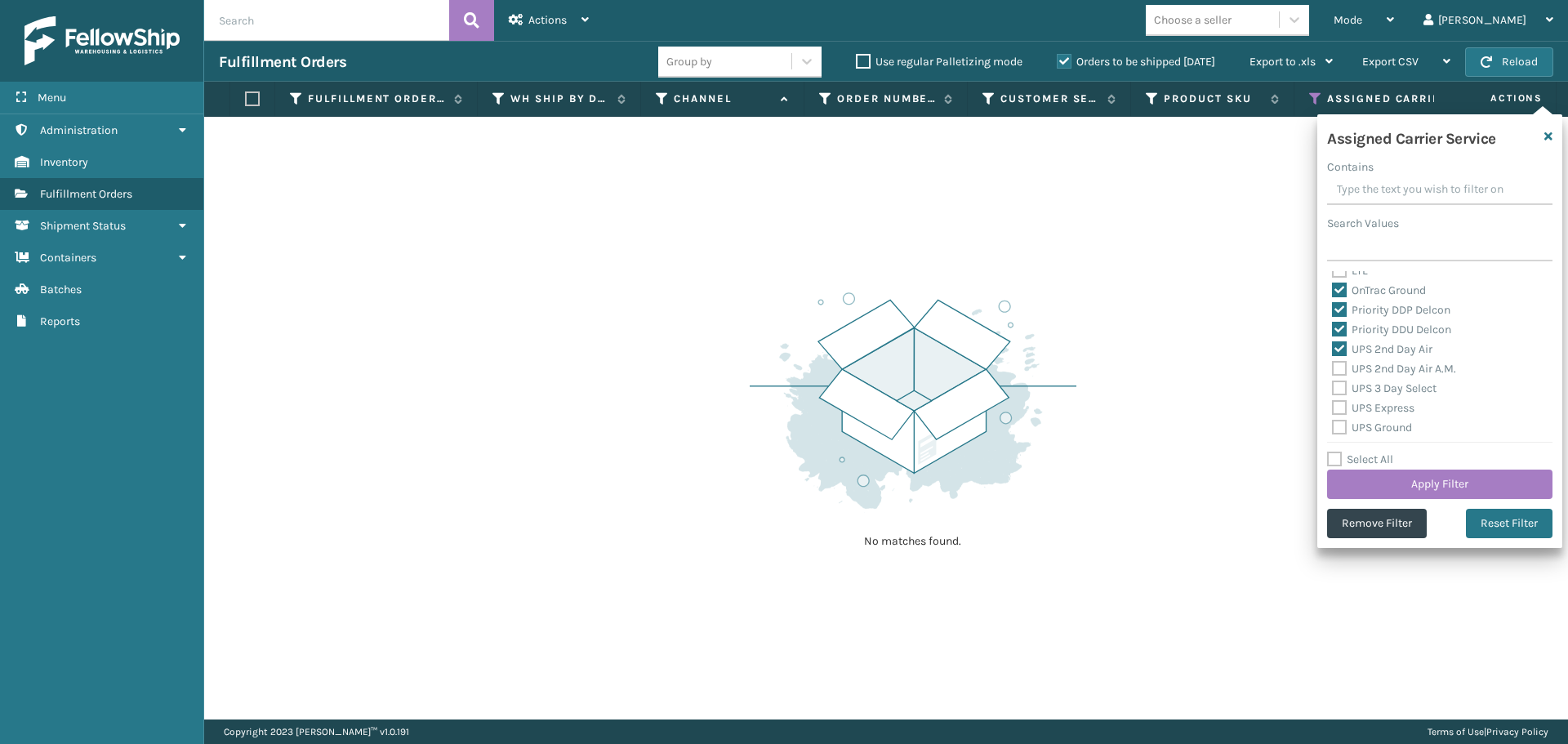
click at [1340, 369] on label "UPS 2nd Day Air A.M." at bounding box center [1394, 369] width 124 height 14
click at [1333, 369] on input "UPS 2nd Day Air A.M." at bounding box center [1332, 365] width 1 height 10
checkbox input "true"
click at [1340, 389] on label "UPS 3 Day Select" at bounding box center [1384, 389] width 105 height 14
click at [1333, 389] on input "UPS 3 Day Select" at bounding box center [1332, 385] width 1 height 10
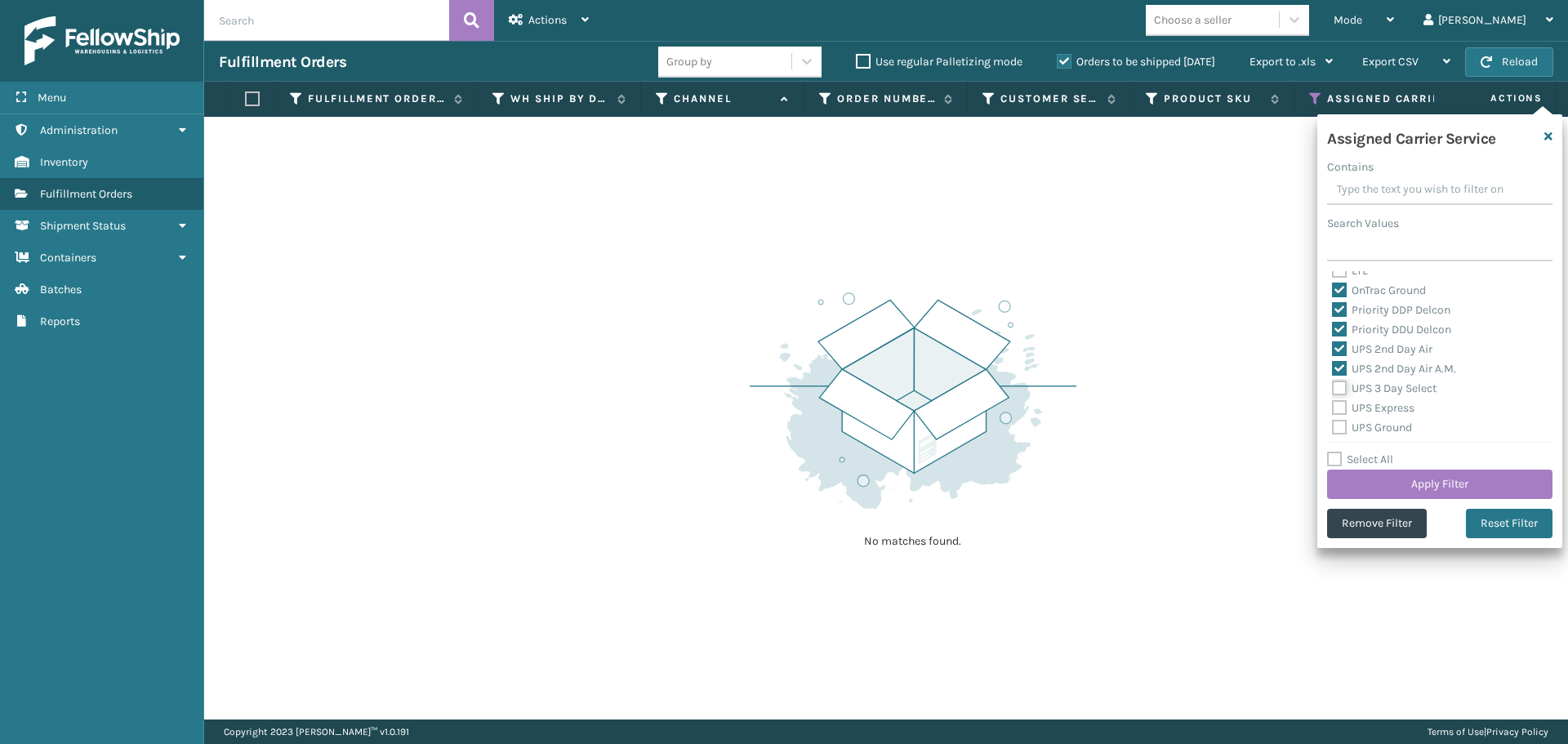
checkbox input "true"
click at [1340, 408] on label "UPS Express" at bounding box center [1373, 408] width 82 height 14
click at [1333, 408] on input "UPS Express" at bounding box center [1332, 404] width 1 height 10
checkbox input "true"
click at [1336, 425] on label "UPS Ground" at bounding box center [1372, 428] width 80 height 14
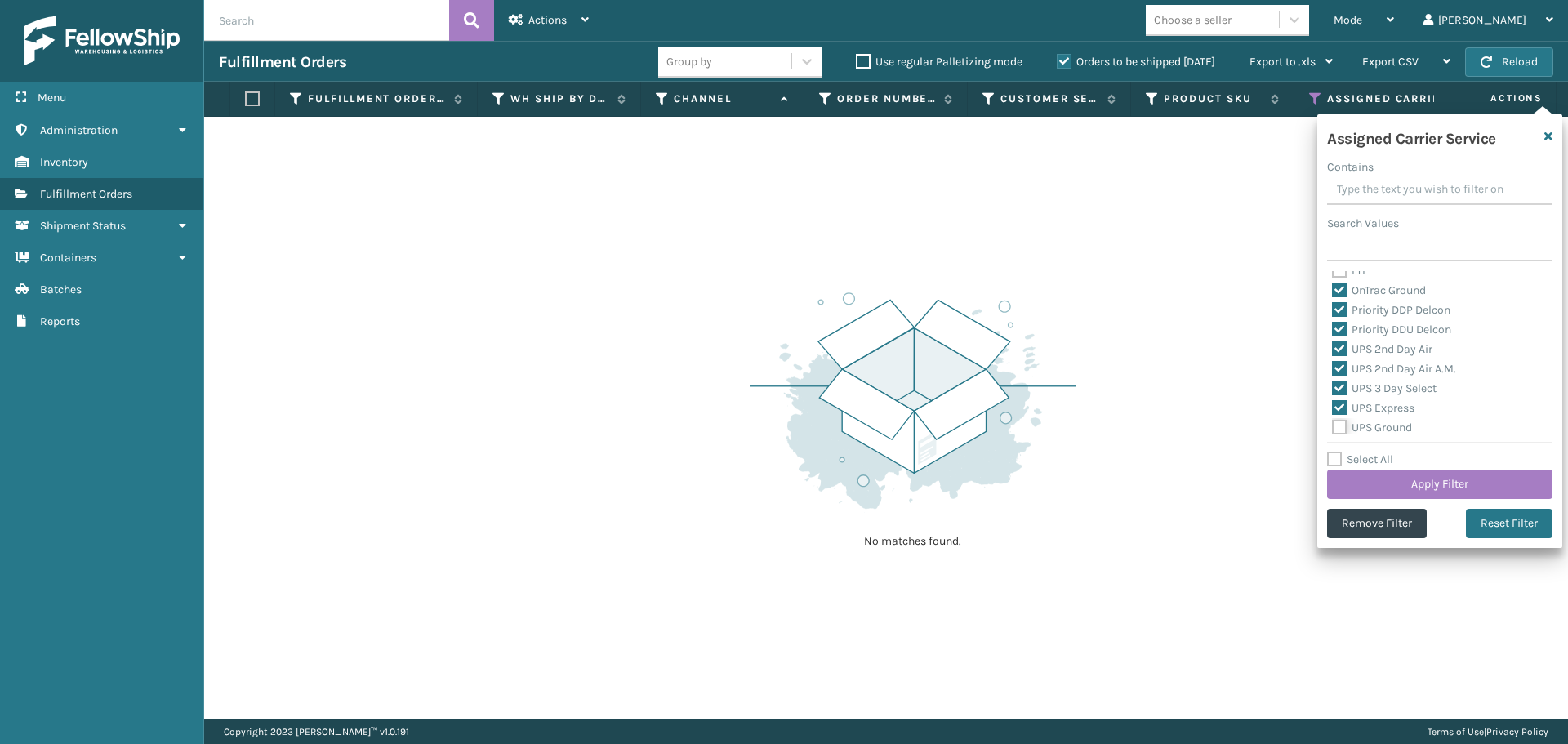
click at [1333, 425] on input "UPS Ground" at bounding box center [1332, 423] width 1 height 10
checkbox input "true"
click at [1342, 367] on label "UPS Next Day Air" at bounding box center [1384, 366] width 105 height 14
click at [1333, 367] on input "UPS Next Day Air" at bounding box center [1332, 361] width 1 height 10
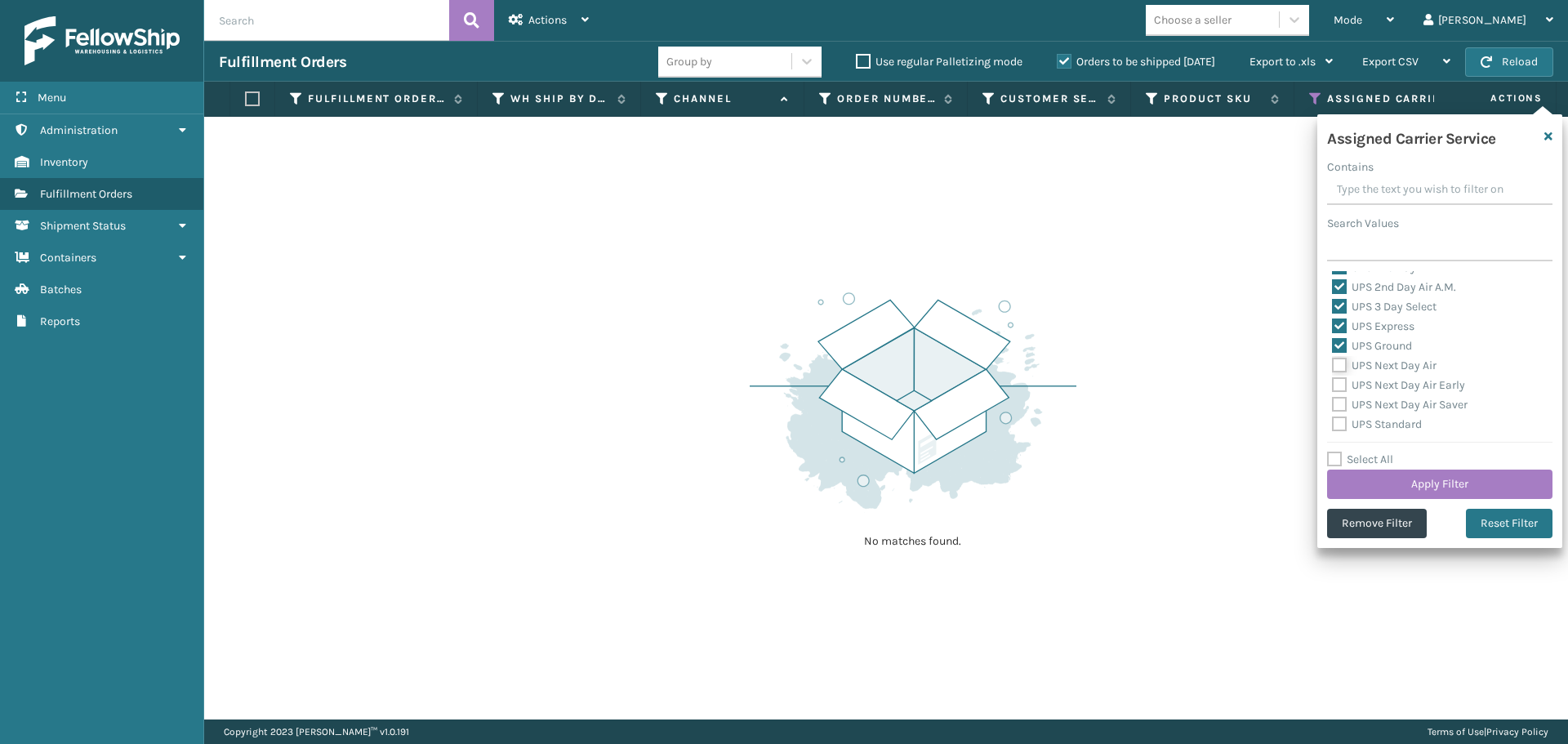
checkbox input "true"
click at [1340, 385] on label "UPS Next Day Air Early" at bounding box center [1399, 385] width 133 height 14
click at [1333, 385] on input "UPS Next Day Air Early" at bounding box center [1332, 381] width 1 height 10
checkbox input "true"
click at [1339, 408] on label "UPS Next Day Air Saver" at bounding box center [1400, 404] width 136 height 14
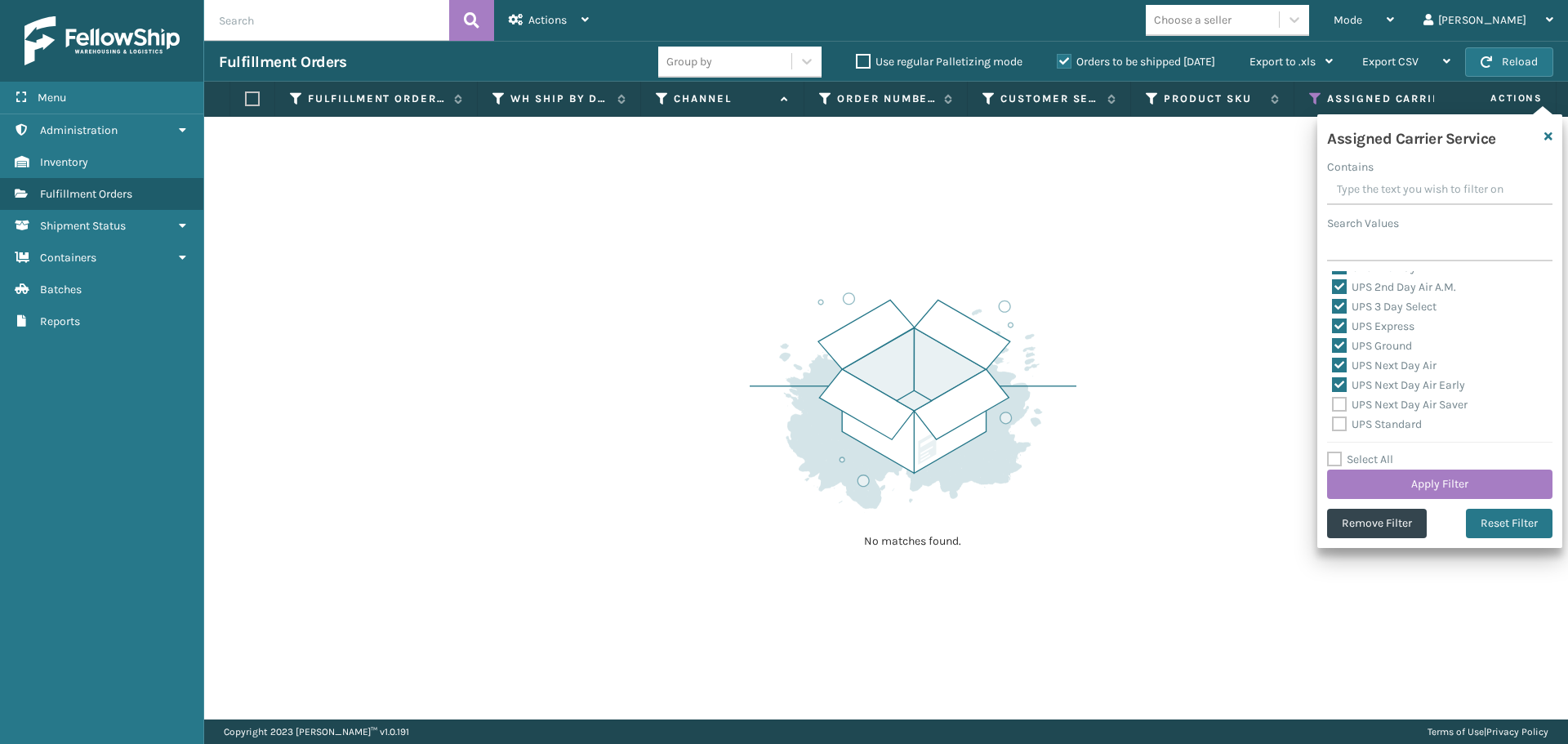
click at [1333, 406] on input "UPS Next Day Air Saver" at bounding box center [1332, 401] width 1 height 10
checkbox input "true"
click at [1340, 421] on label "UPS Standard" at bounding box center [1377, 424] width 90 height 14
click at [1333, 421] on input "UPS Standard" at bounding box center [1332, 420] width 1 height 10
checkbox input "true"
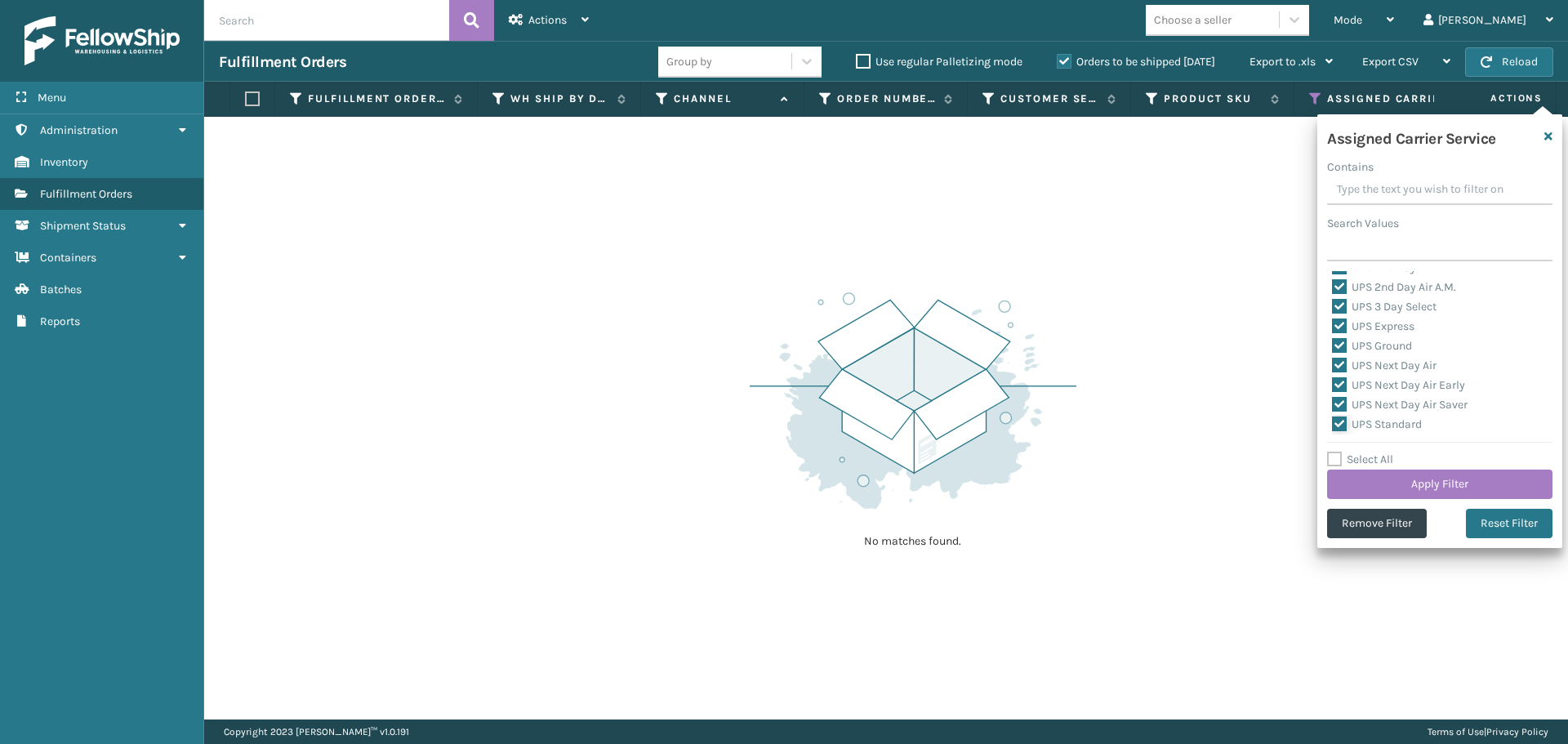
scroll to position [409, 0]
click at [1337, 364] on label "UPS SurePost 1LB or Greater" at bounding box center [1412, 362] width 161 height 14
click at [1333, 364] on input "UPS SurePost 1LB or Greater" at bounding box center [1332, 358] width 1 height 10
checkbox input "true"
click at [1338, 383] on label "USPS First Class Mail" at bounding box center [1396, 382] width 128 height 14
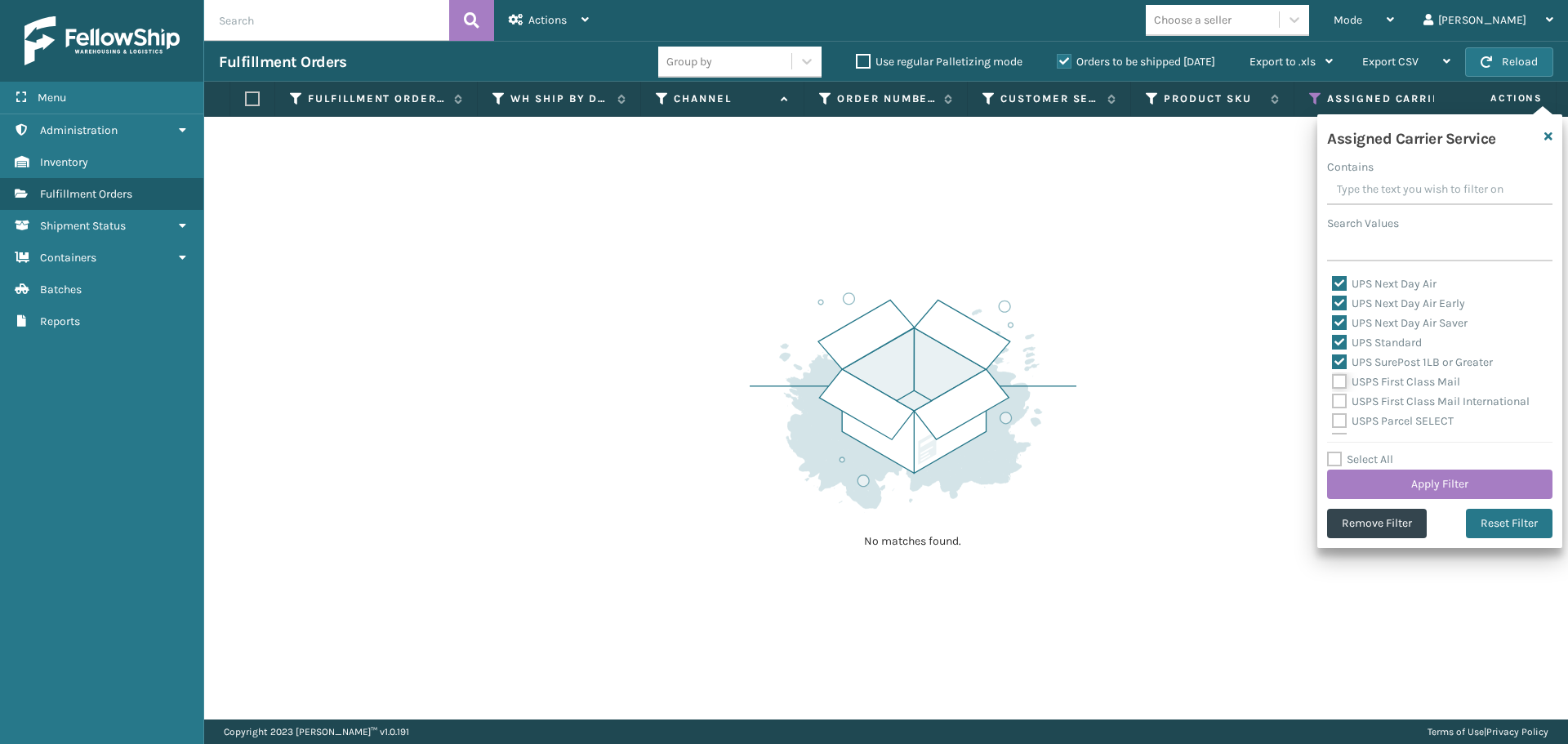
click at [1333, 383] on input "USPS First Class Mail" at bounding box center [1332, 378] width 1 height 10
checkbox input "true"
click at [1336, 404] on label "USPS First Class Mail International" at bounding box center [1431, 402] width 198 height 14
click at [1333, 403] on input "USPS First Class Mail International" at bounding box center [1332, 397] width 1 height 10
checkbox input "true"
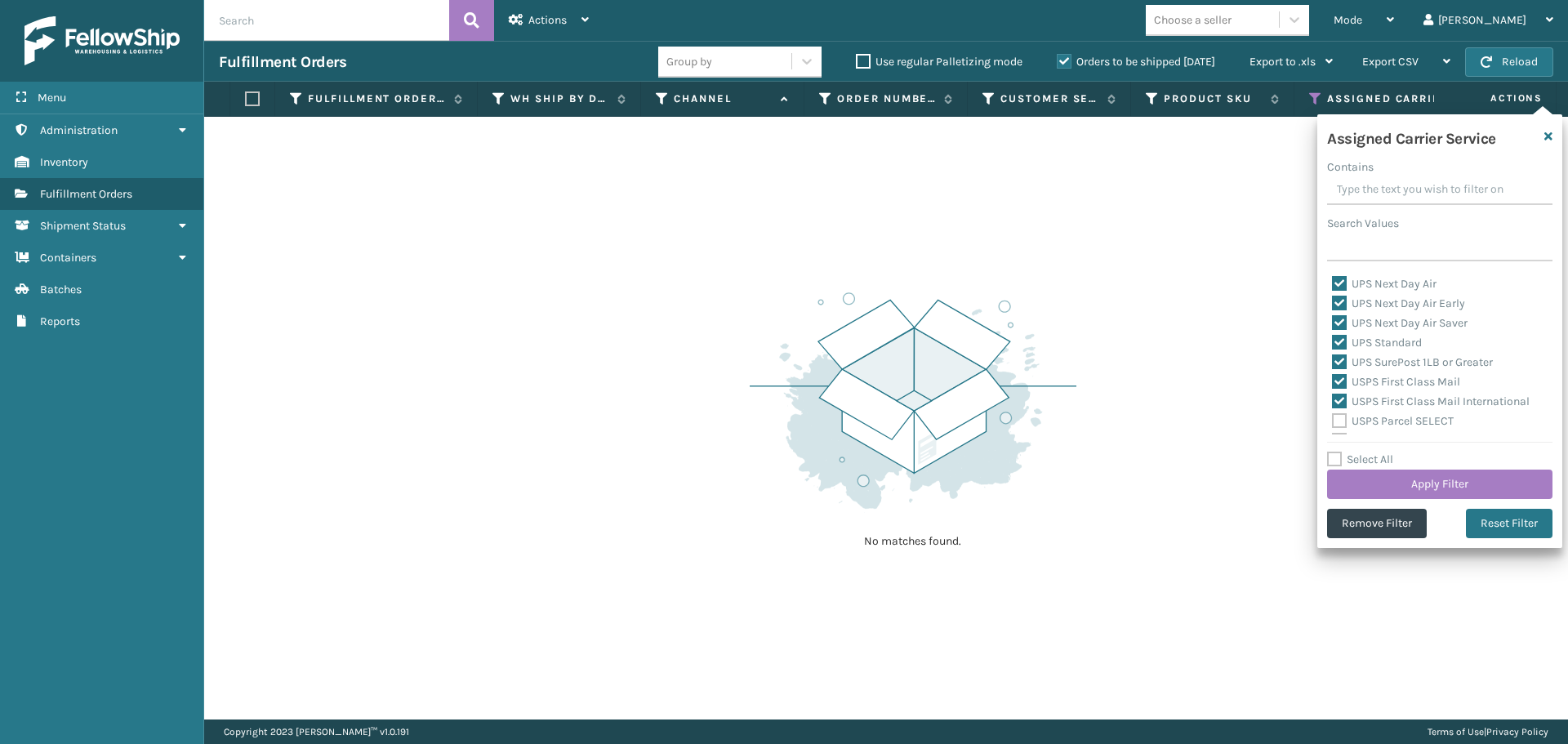
click at [1335, 425] on label "USPS Parcel SELECT" at bounding box center [1393, 421] width 122 height 14
click at [1333, 423] on input "USPS Parcel SELECT" at bounding box center [1332, 417] width 1 height 10
checkbox input "true"
click at [1343, 359] on label "USPS Priority Mail" at bounding box center [1388, 359] width 112 height 14
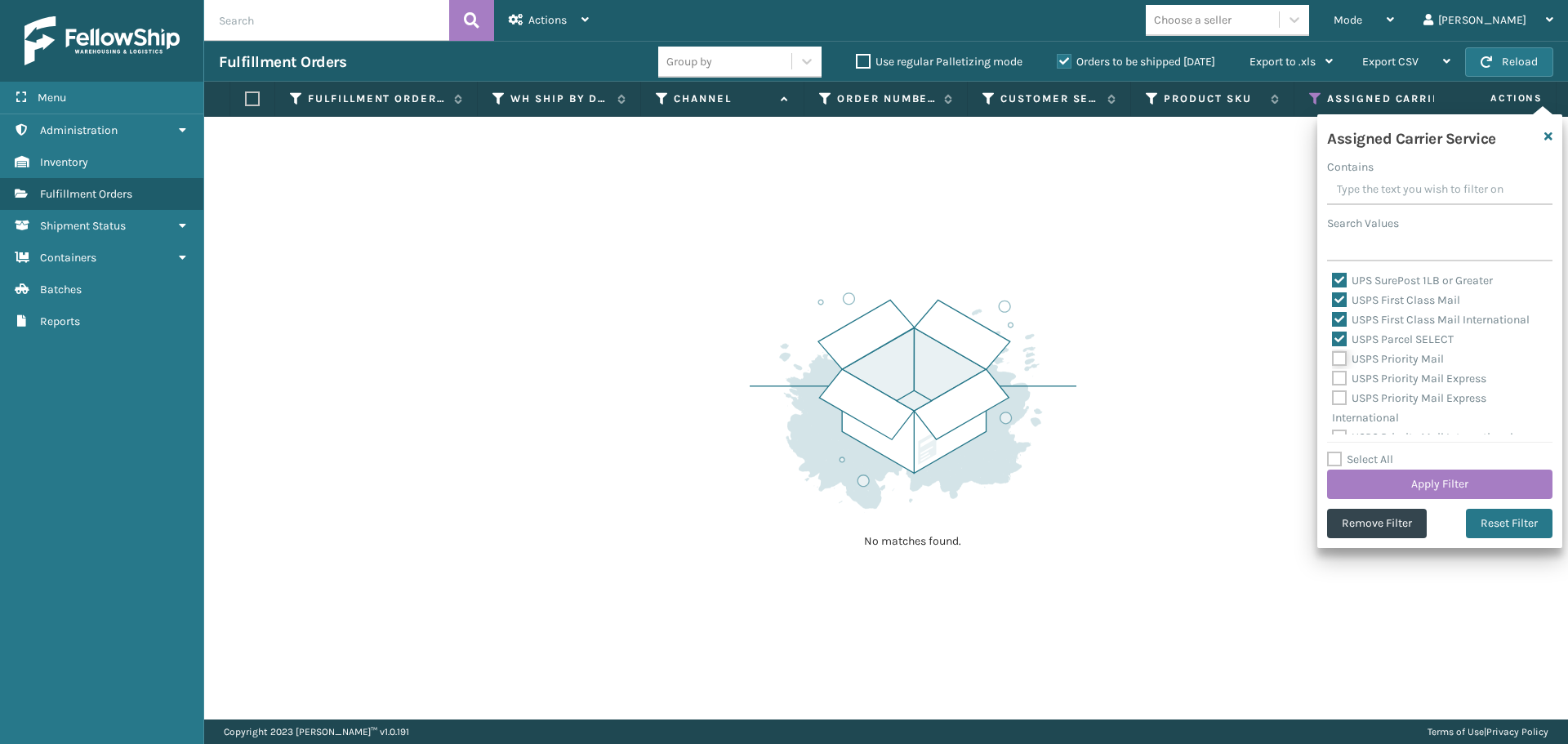
click at [1333, 359] on input "USPS Priority Mail" at bounding box center [1332, 355] width 1 height 10
checkbox input "true"
click at [1340, 372] on label "USPS Priority Mail Express" at bounding box center [1409, 378] width 155 height 14
click at [1333, 372] on input "USPS Priority Mail Express" at bounding box center [1332, 374] width 1 height 10
checkbox input "true"
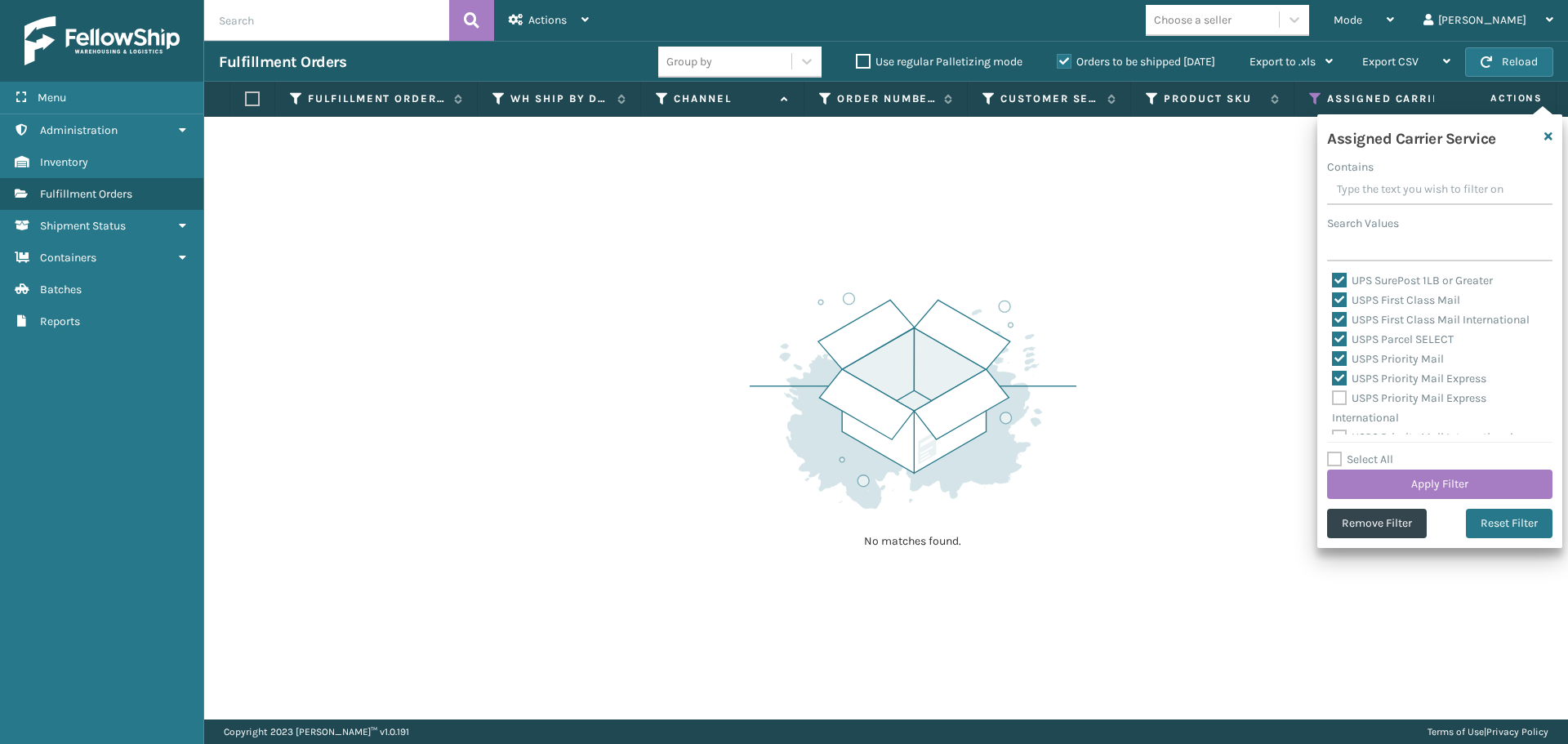
click at [1339, 398] on label "USPS Priority Mail Express International" at bounding box center [1409, 408] width 155 height 34
click at [1333, 398] on input "USPS Priority Mail Express International" at bounding box center [1332, 394] width 1 height 10
checkbox input "true"
click at [1338, 420] on label "USPS Priority Mail International" at bounding box center [1423, 424] width 181 height 14
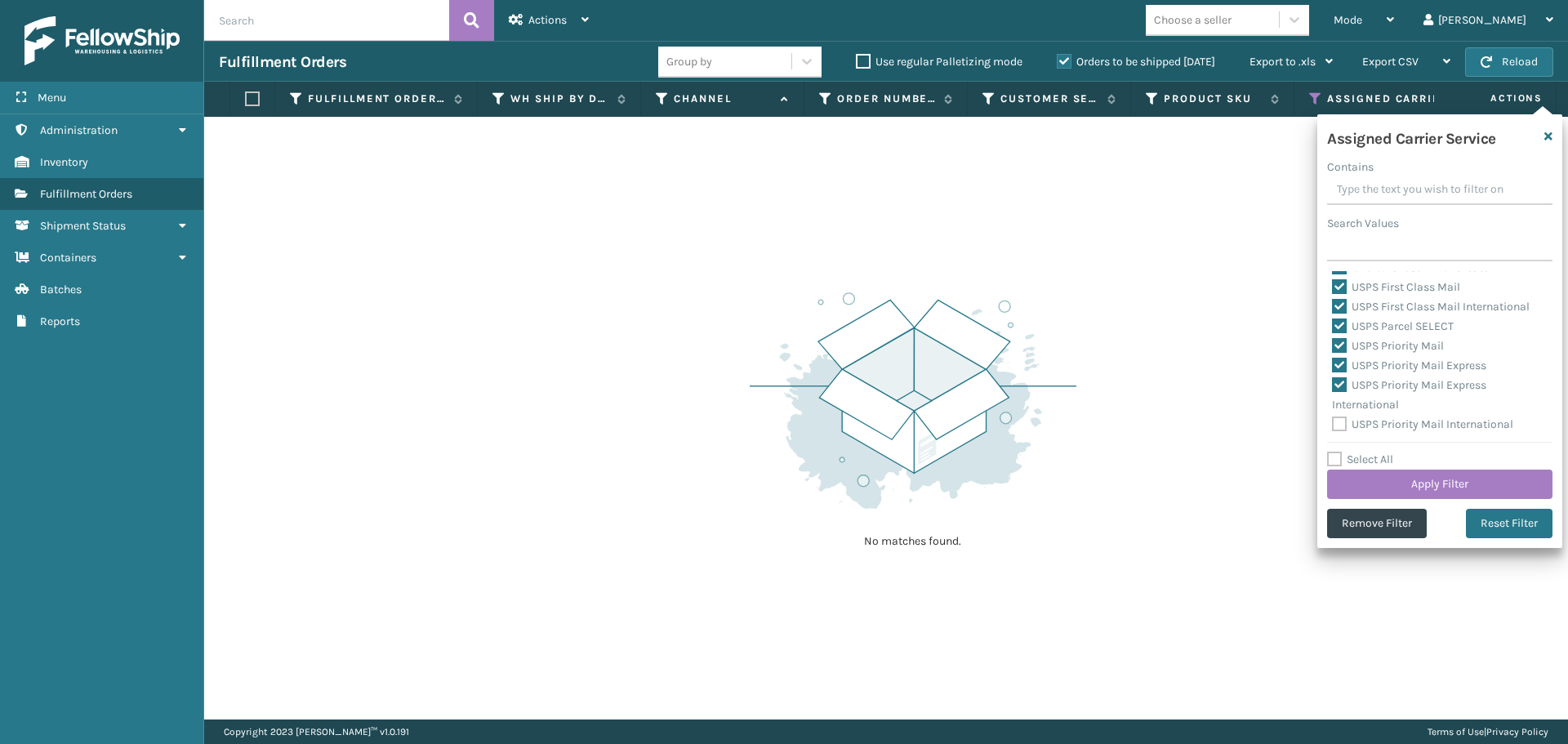
click at [1333, 420] on input "USPS Priority Mail International" at bounding box center [1332, 420] width 1 height 10
checkbox input "true"
click at [1360, 476] on button "Apply Filter" at bounding box center [1439, 485] width 225 height 29
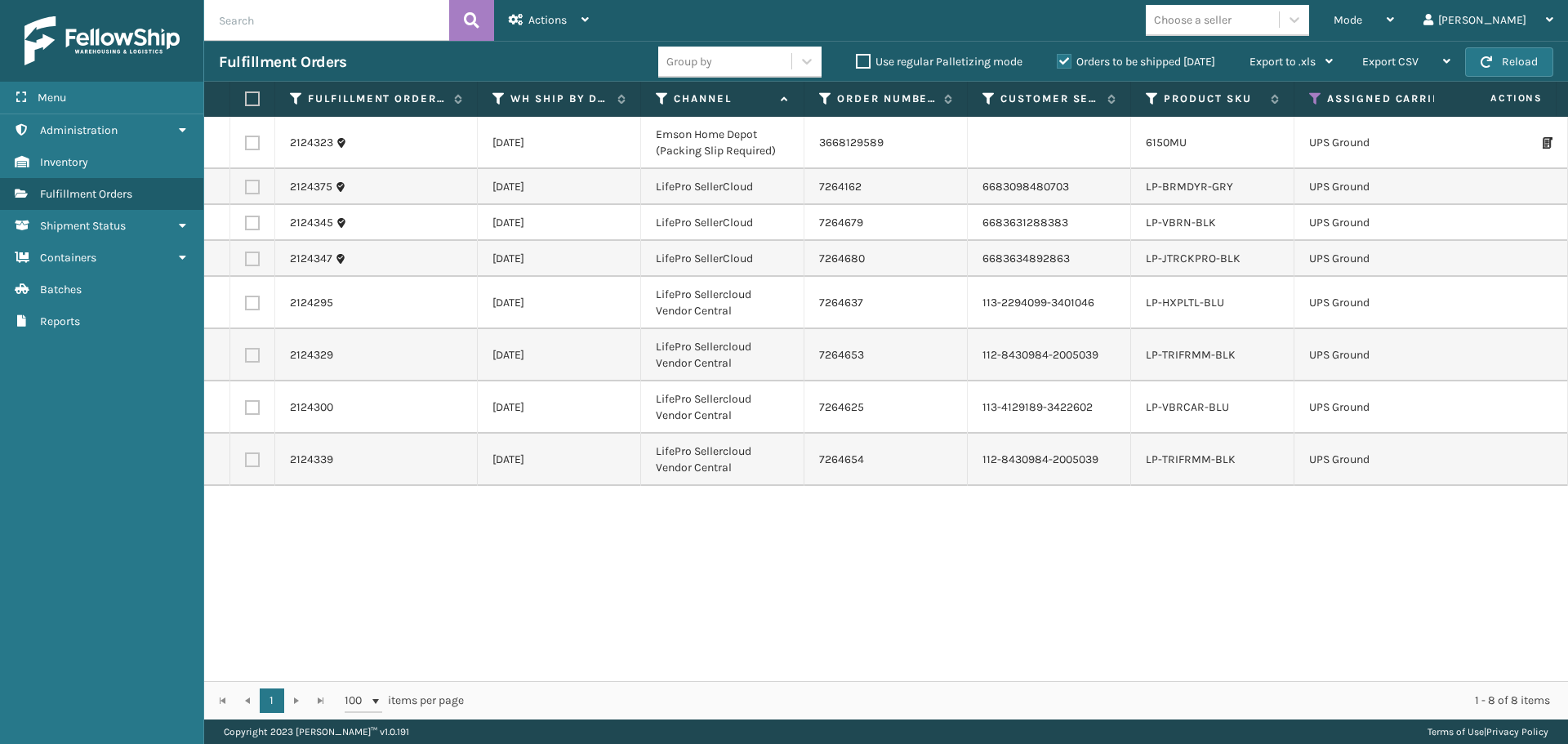
click at [250, 96] on label at bounding box center [250, 99] width 10 height 15
click at [246, 96] on input "checkbox" at bounding box center [245, 99] width 1 height 10
checkbox input "true"
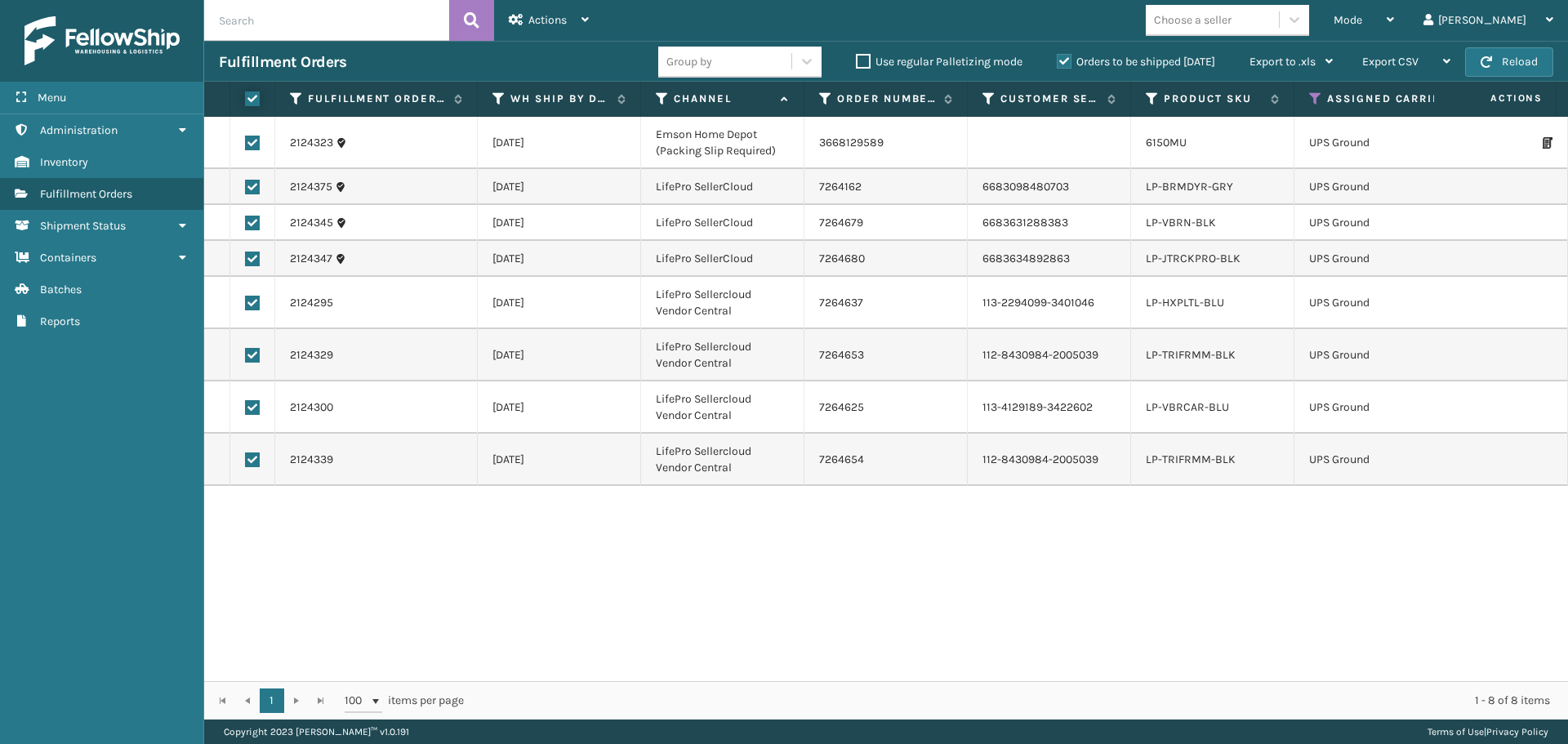
checkbox input "true"
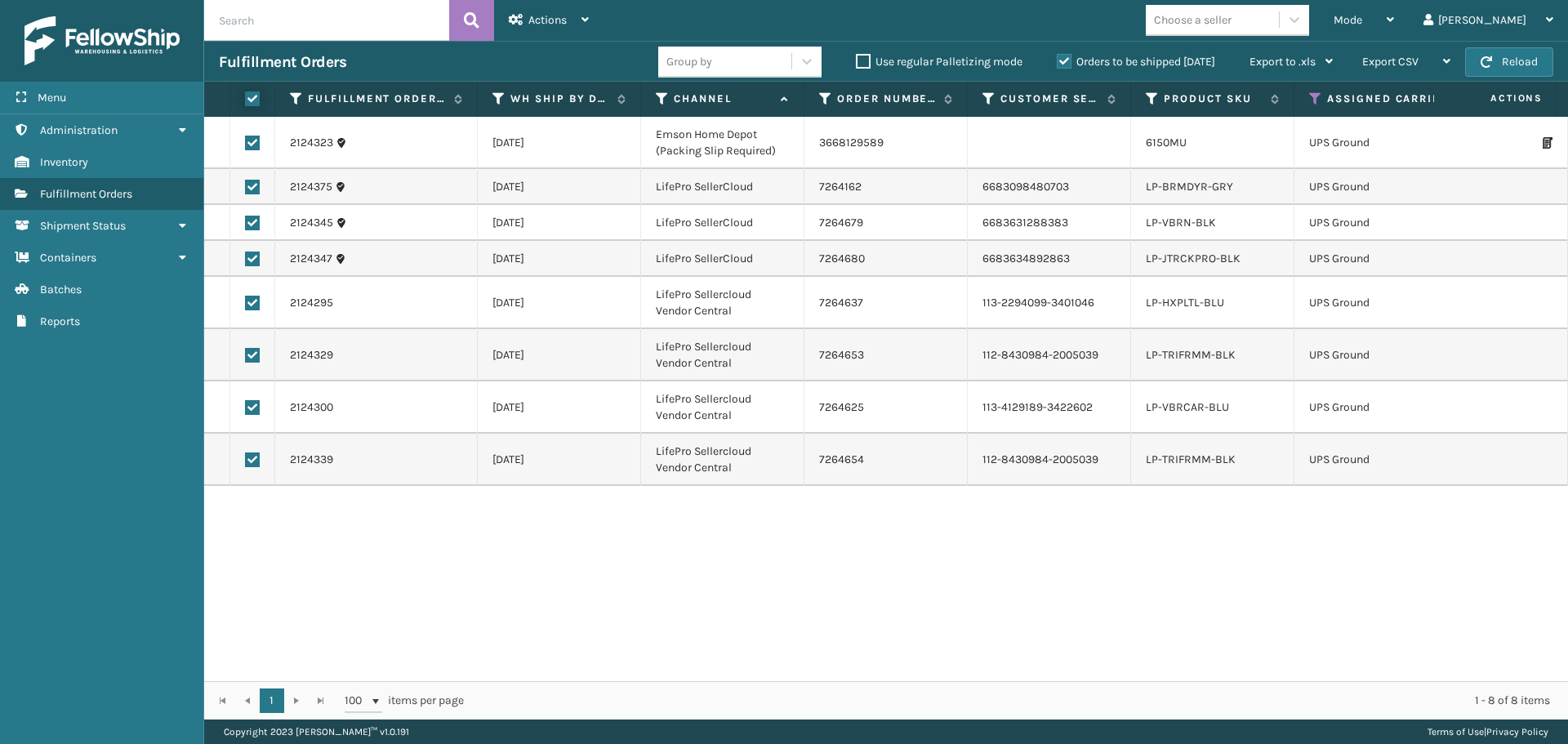
checkbox input "true"
click at [573, 17] on div "Actions" at bounding box center [549, 20] width 80 height 41
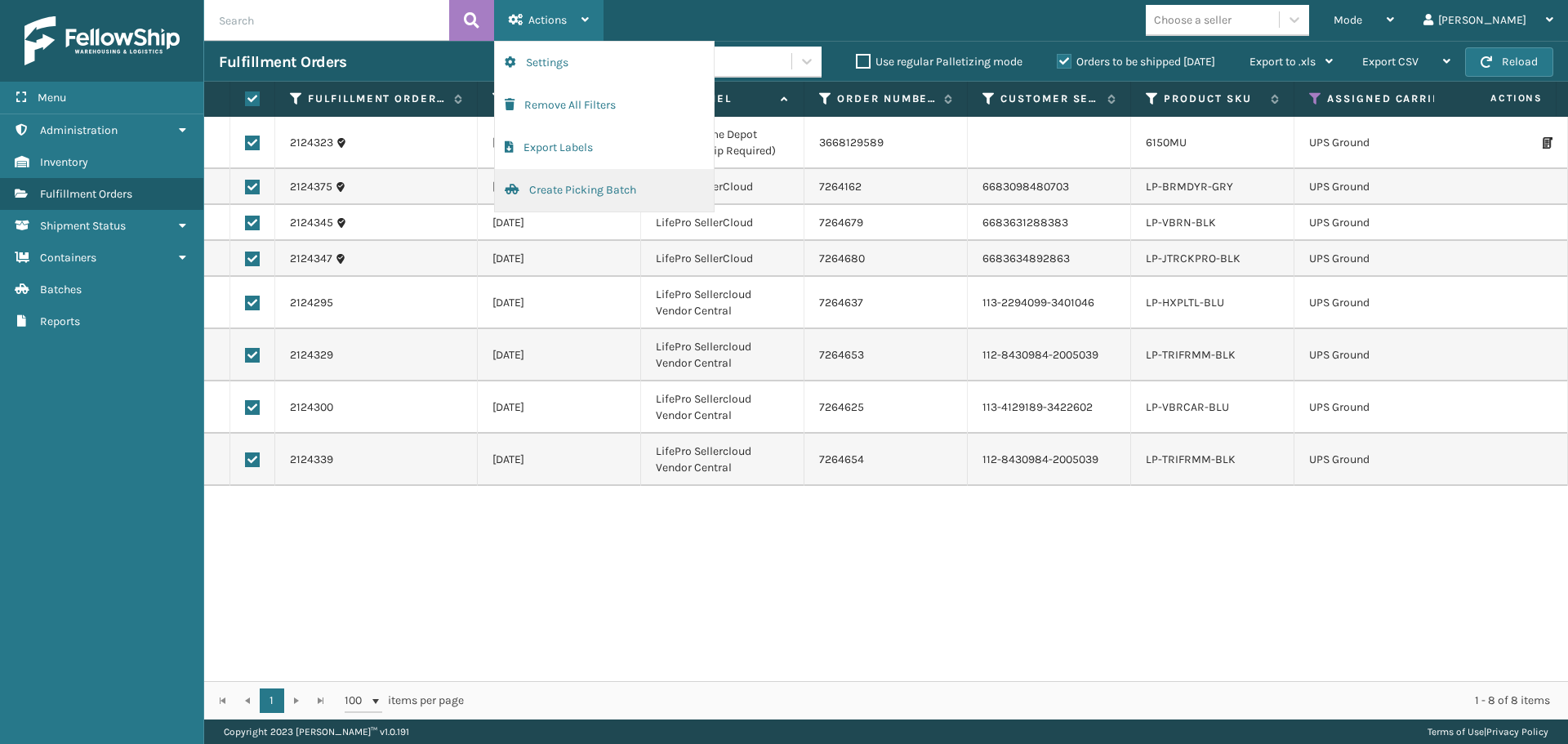
click at [598, 188] on button "Create Picking Batch" at bounding box center [604, 190] width 219 height 42
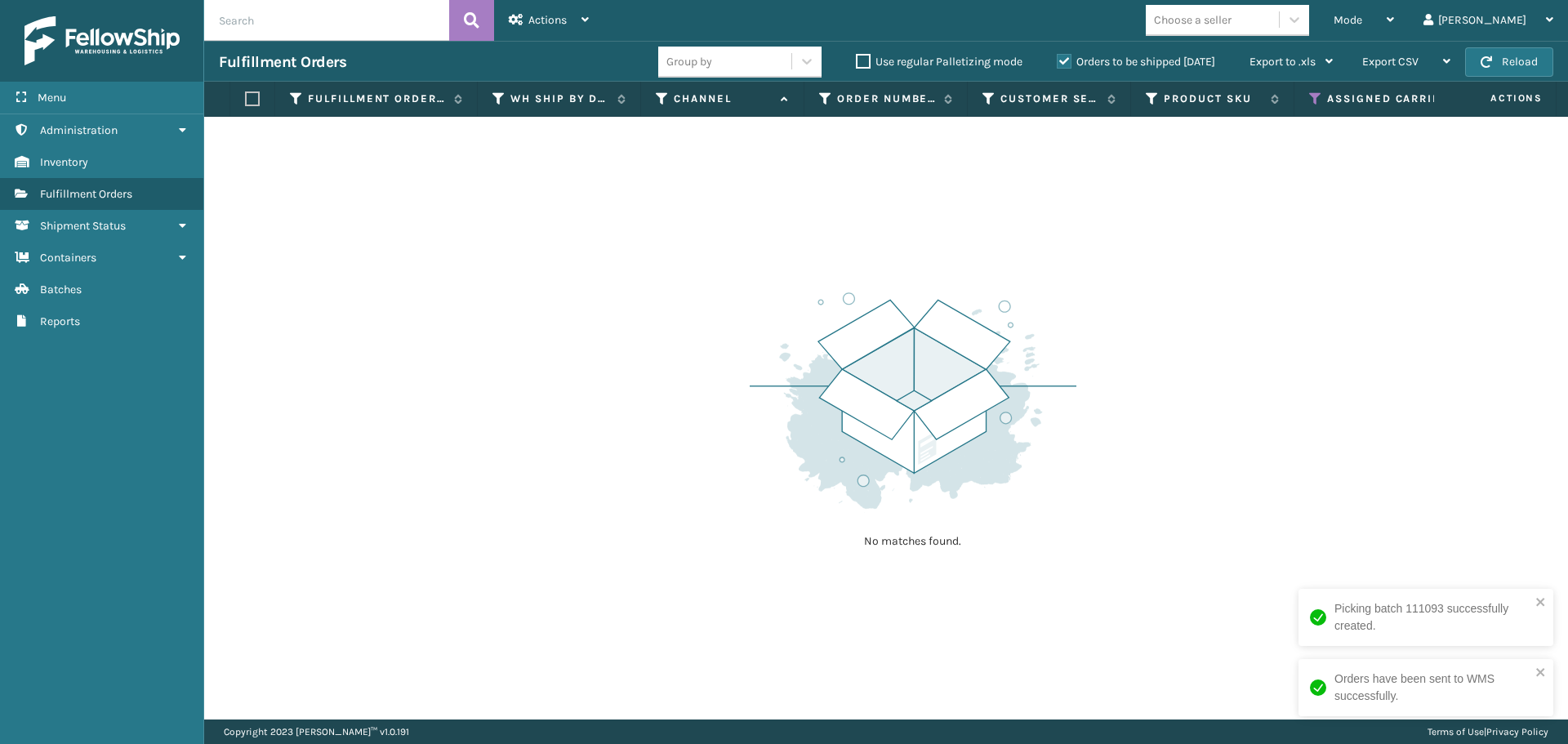
click at [1312, 101] on icon at bounding box center [1316, 99] width 13 height 15
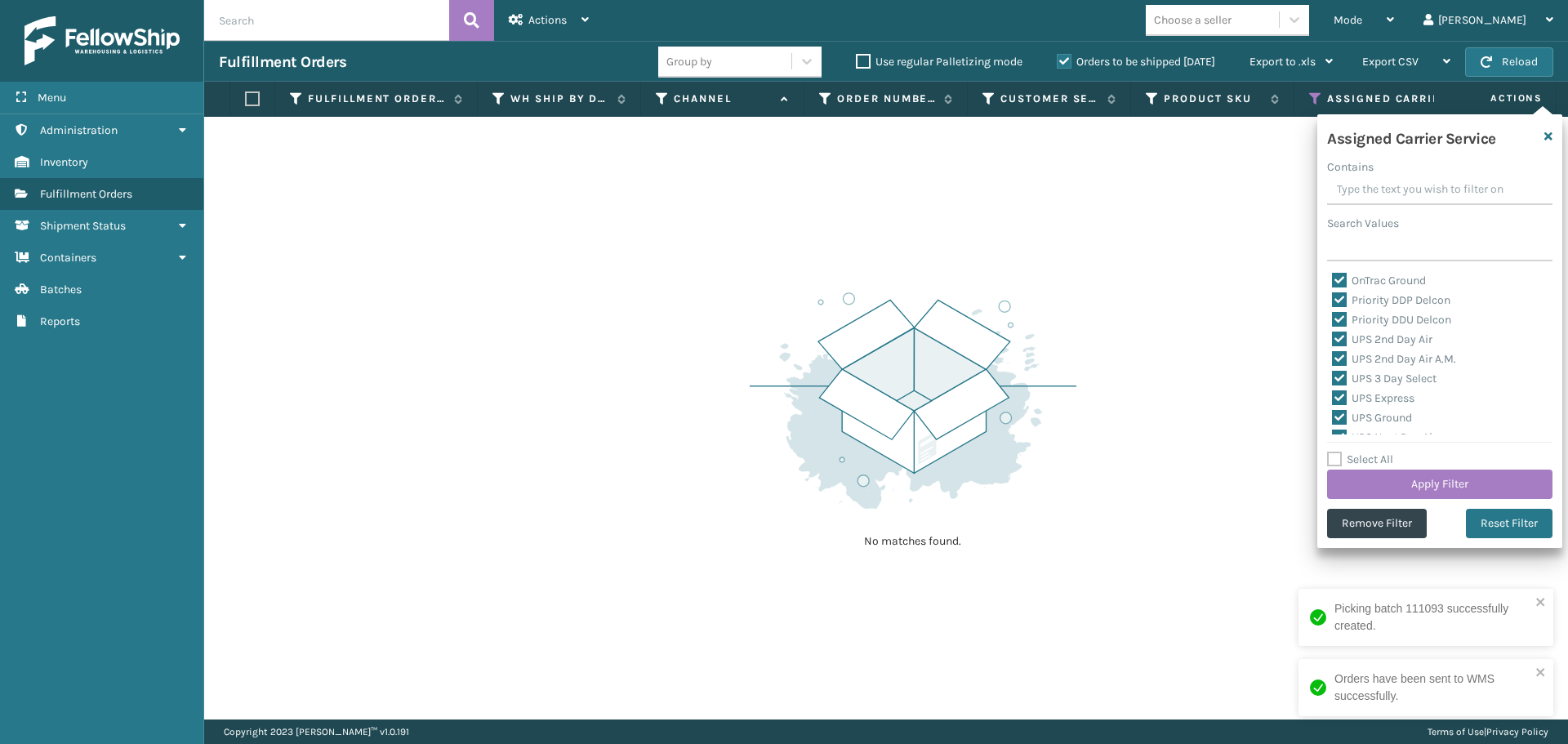
click at [1147, 394] on div "No matches found." at bounding box center [886, 418] width 1364 height 603
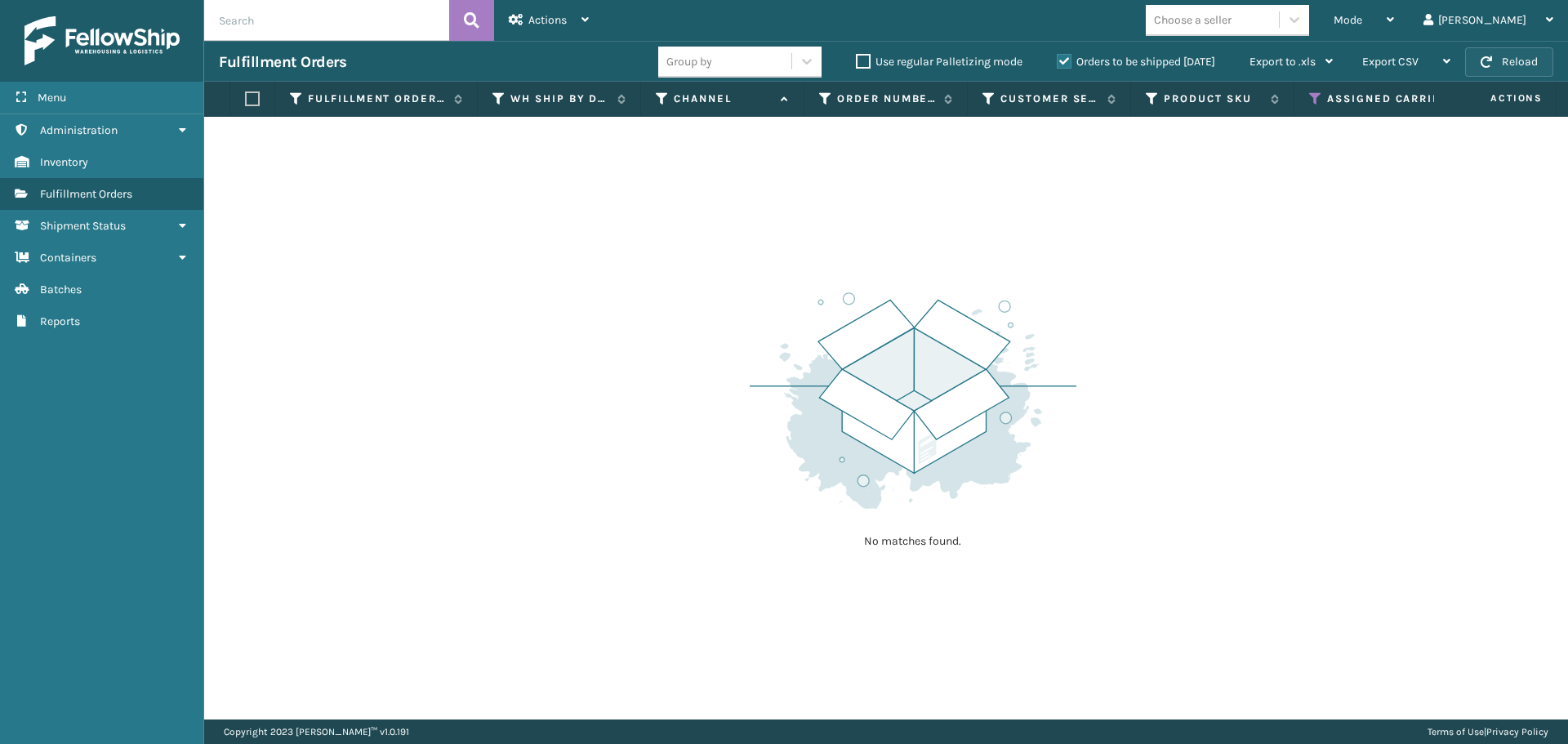
click at [1497, 61] on button "Reload" at bounding box center [1509, 62] width 88 height 29
